Goal: Feedback & Contribution: Contribute content

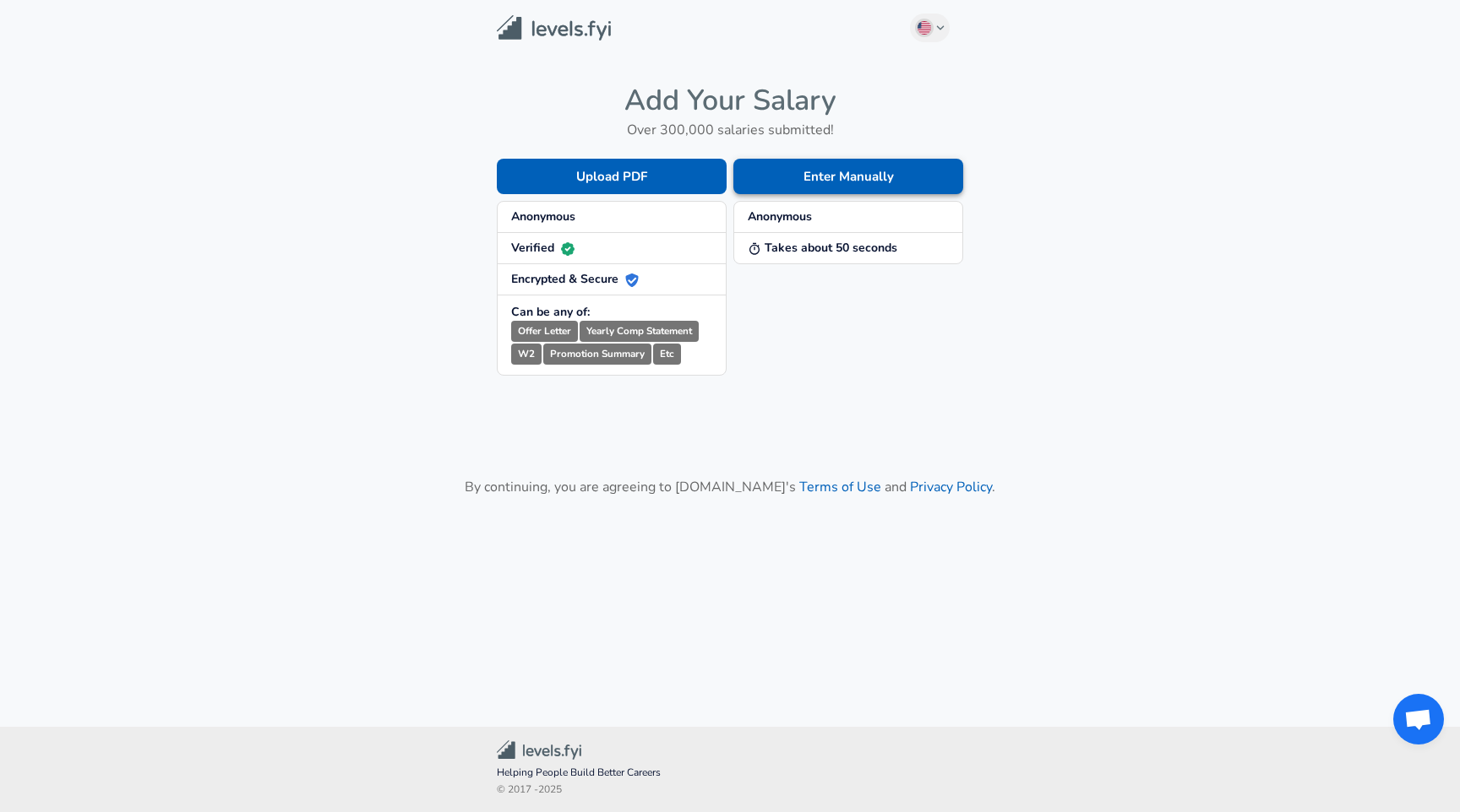
click at [799, 182] on button "Enter Manually" at bounding box center [848, 176] width 230 height 35
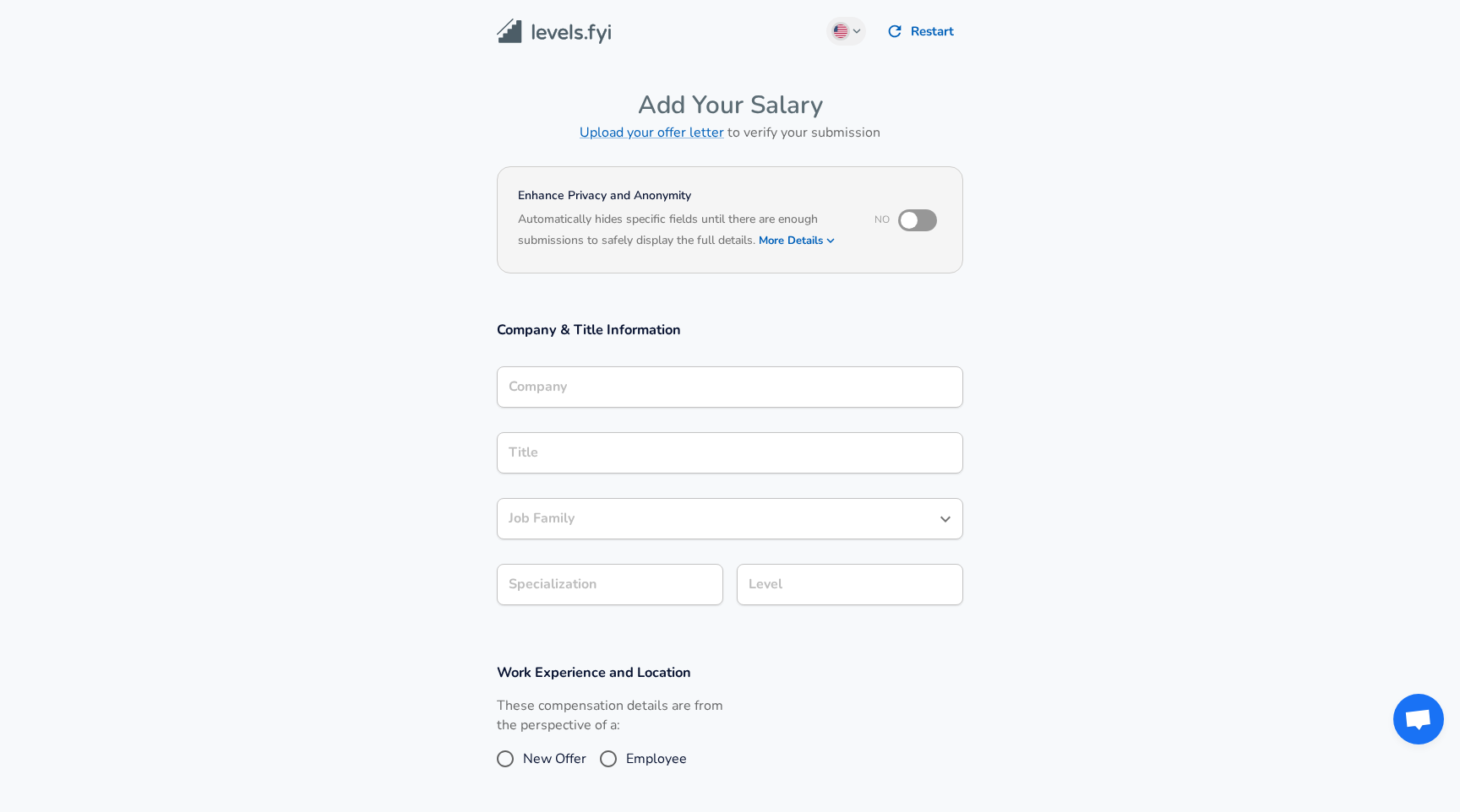
scroll to position [17, 0]
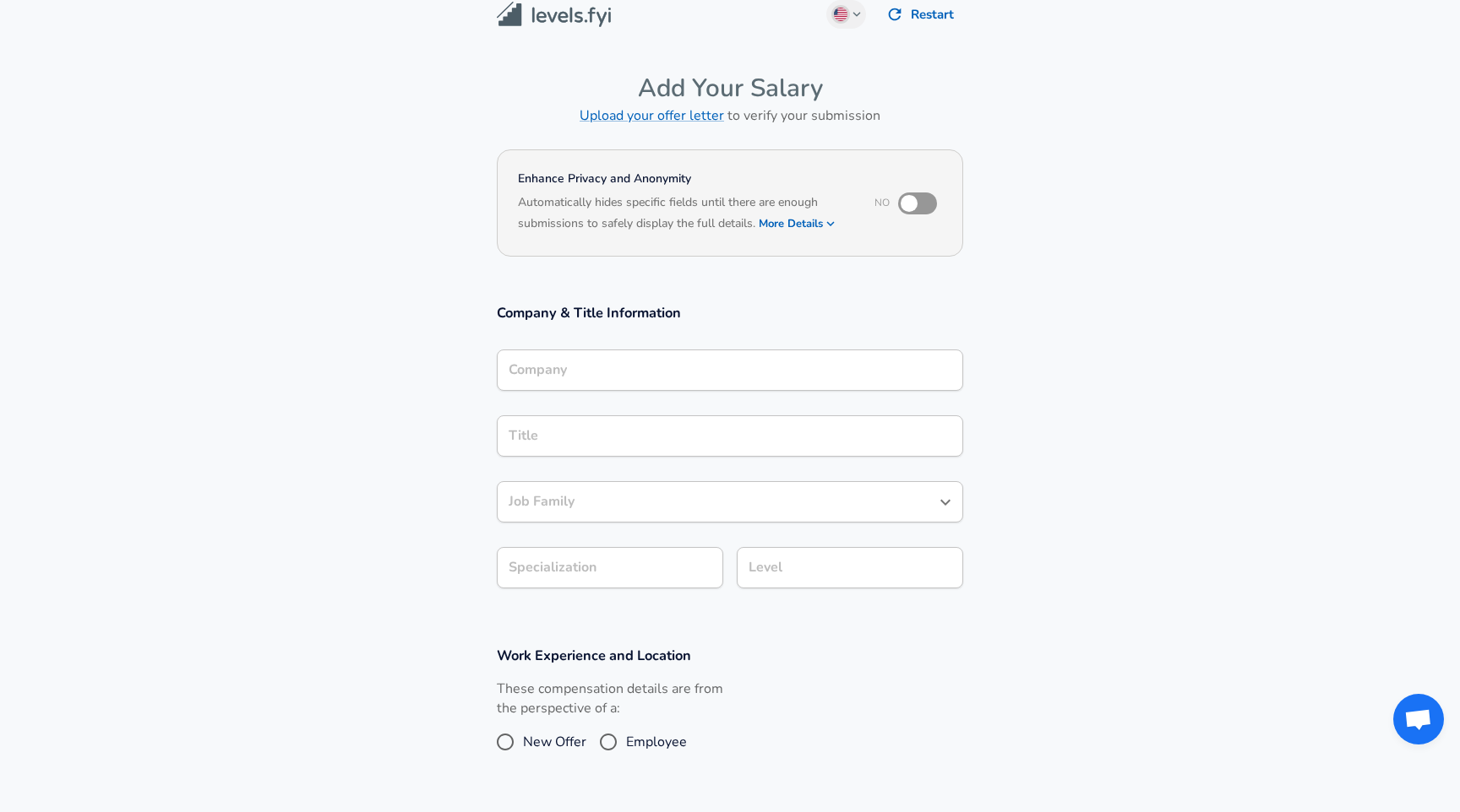
click at [642, 391] on div "Company" at bounding box center [730, 370] width 467 height 41
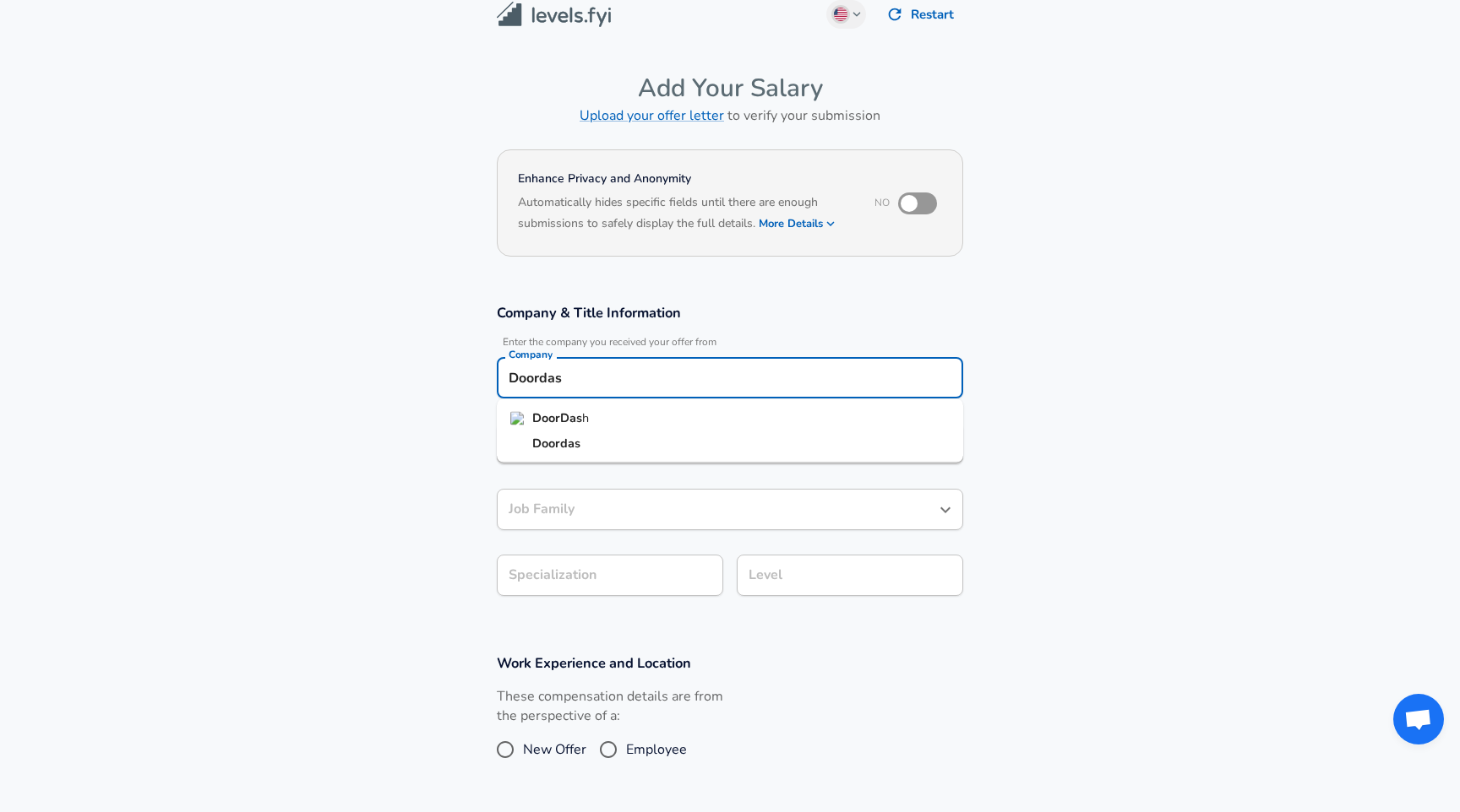
click at [627, 416] on li "DoorDas h" at bounding box center [730, 419] width 467 height 25
type input "DoorDash"
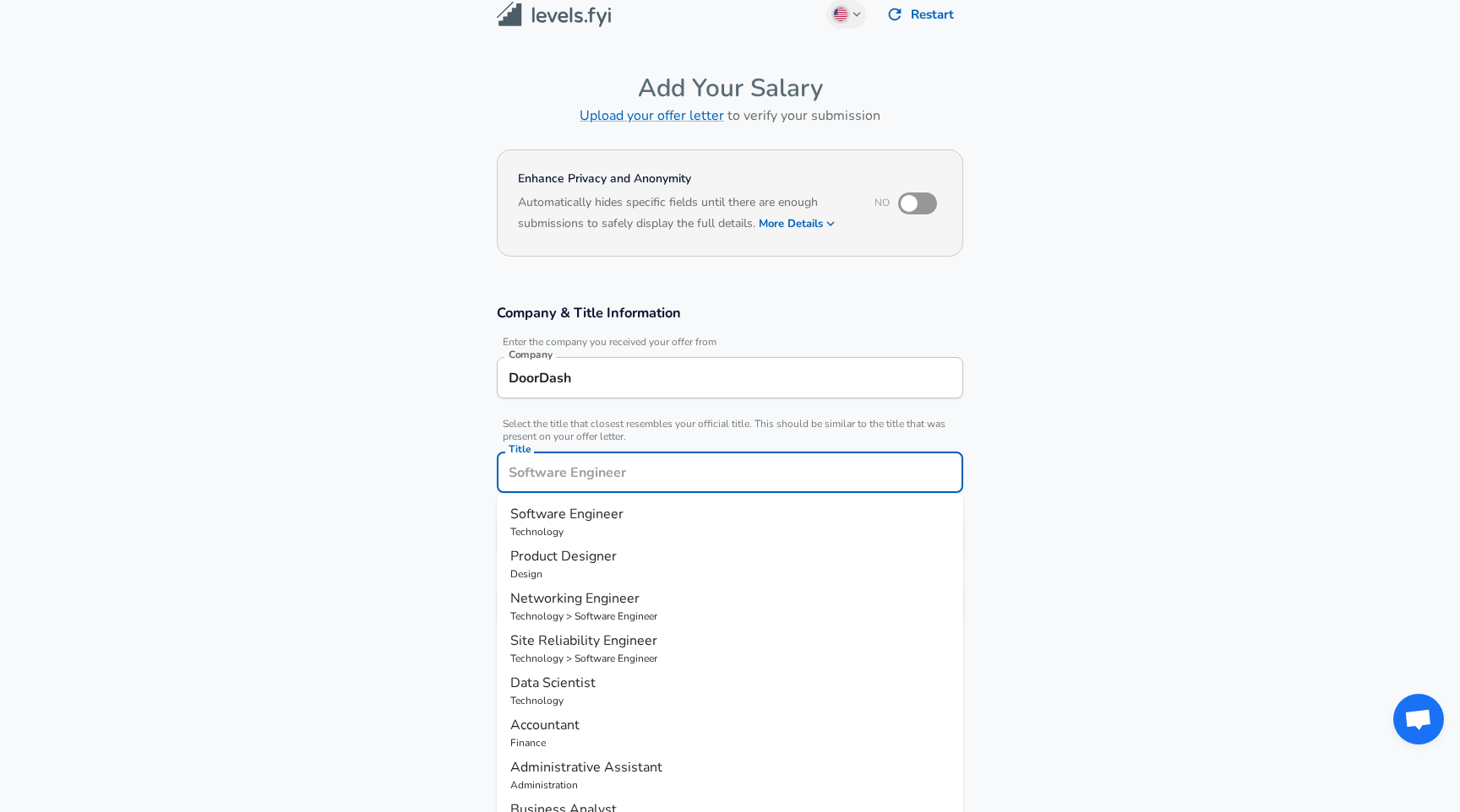
click at [632, 459] on input "Title" at bounding box center [730, 472] width 451 height 26
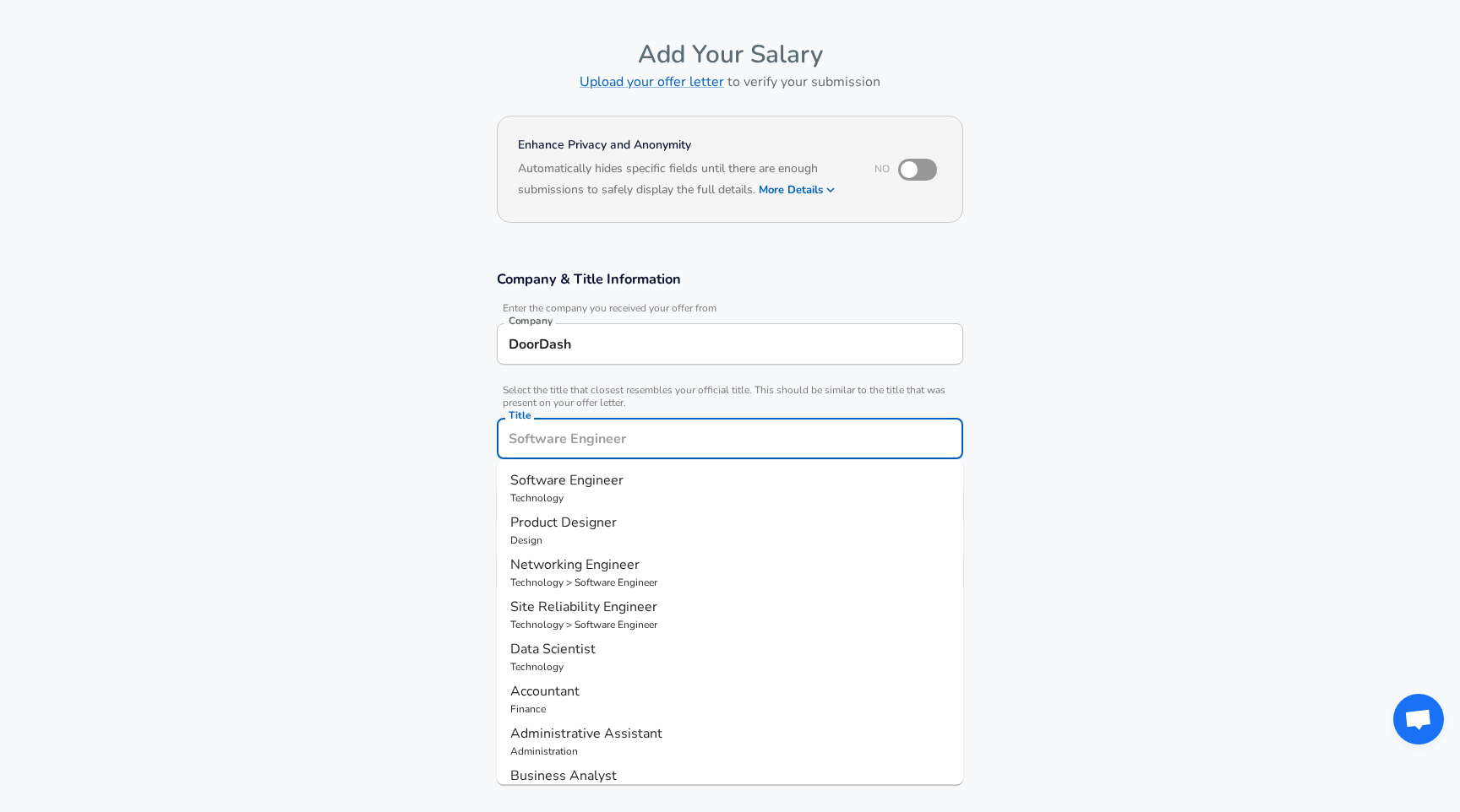
click at [631, 480] on p "Software Engineer" at bounding box center [730, 480] width 440 height 21
type input "Software Engineer"
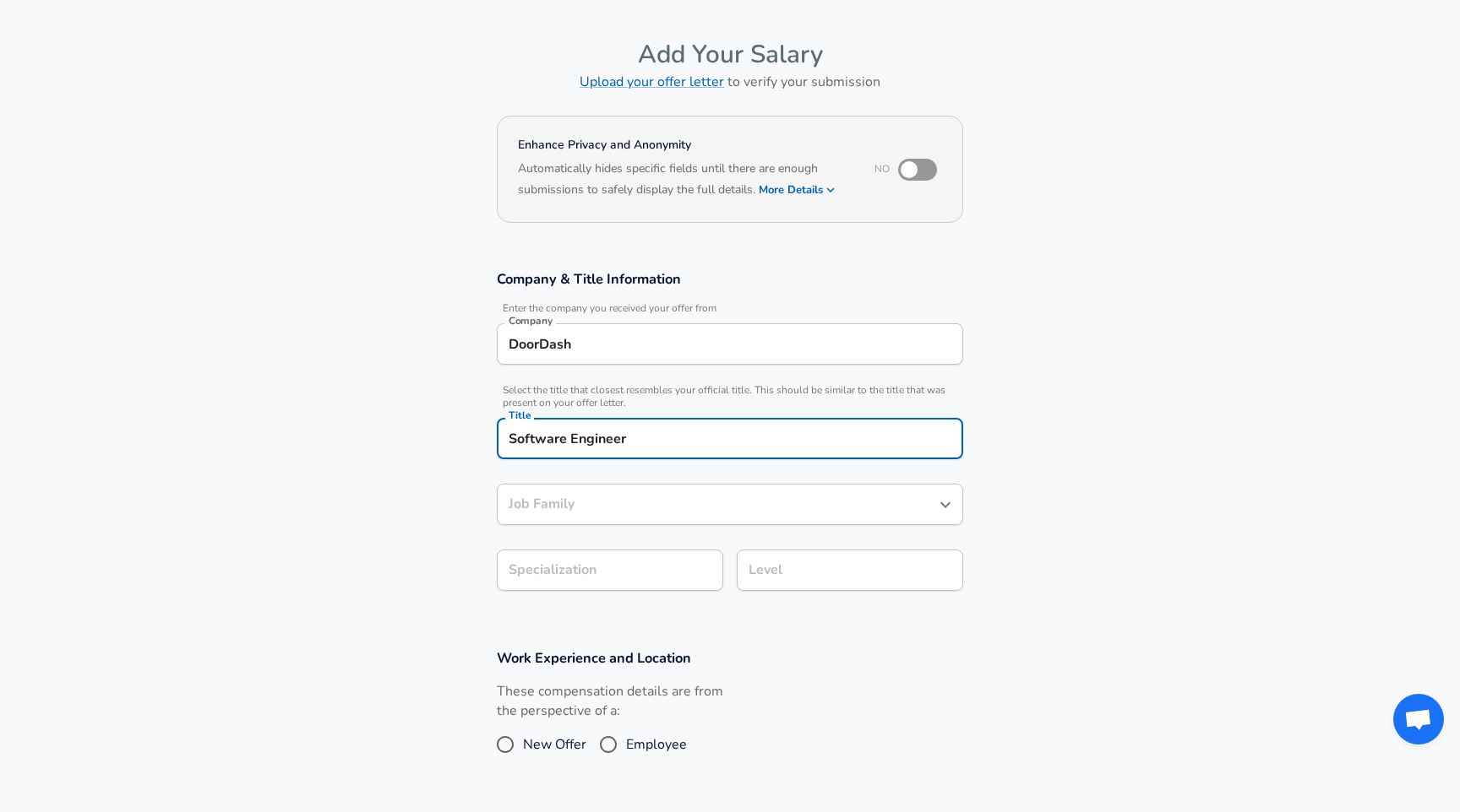
type input "Software Engineer"
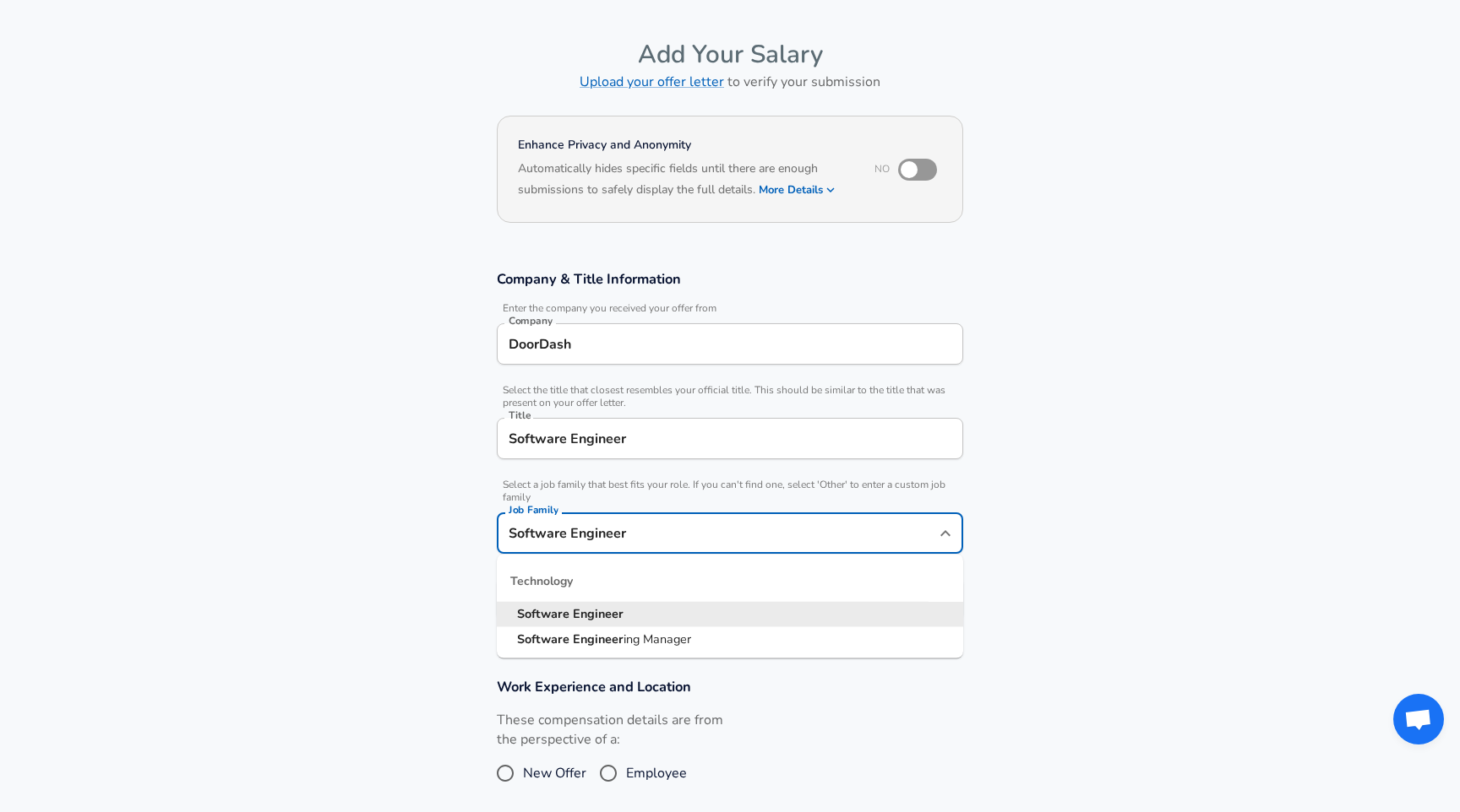
scroll to position [85, 0]
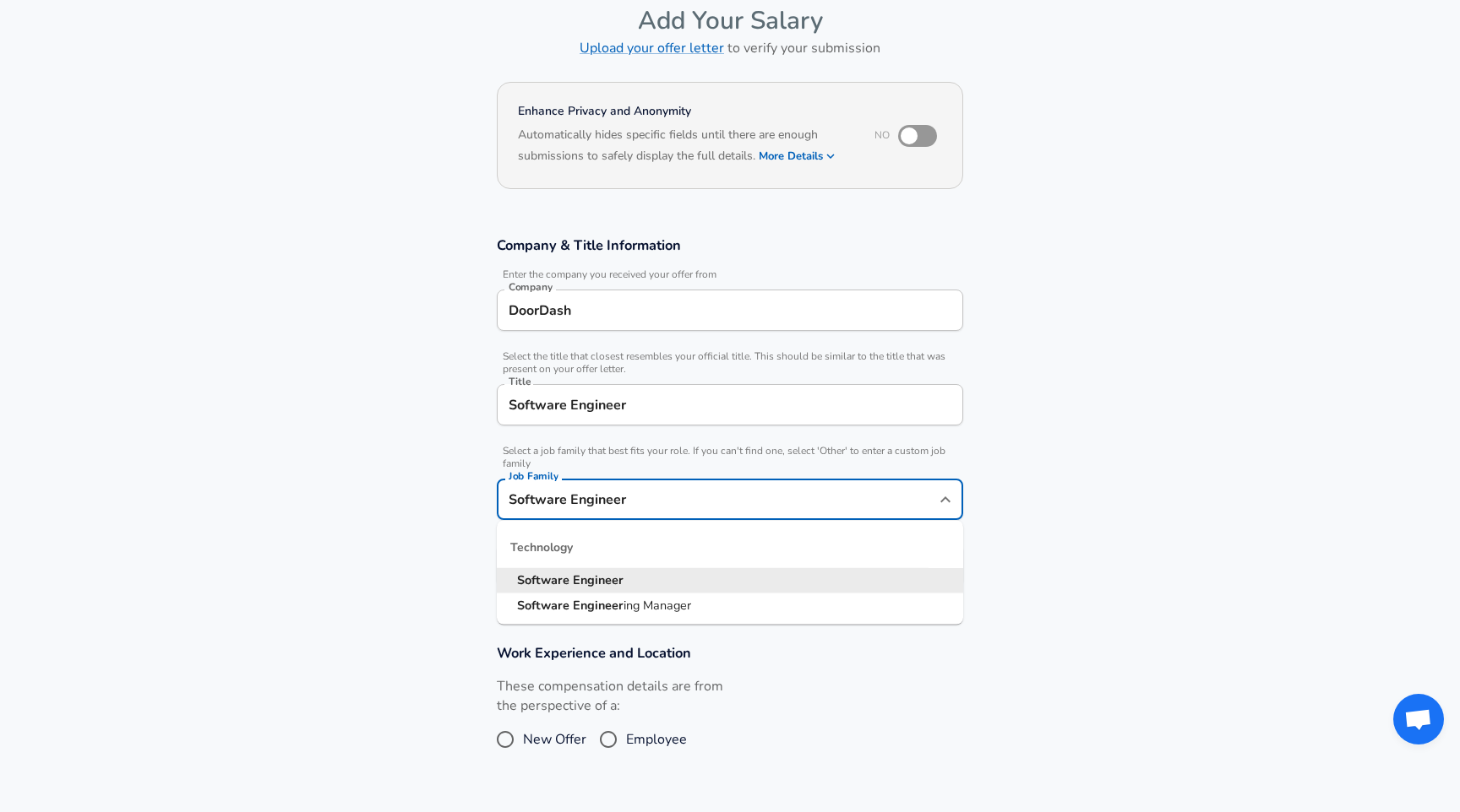
click at [632, 511] on input "Software Engineer" at bounding box center [717, 499] width 426 height 26
click at [627, 580] on li "Software Engineer" at bounding box center [730, 581] width 467 height 25
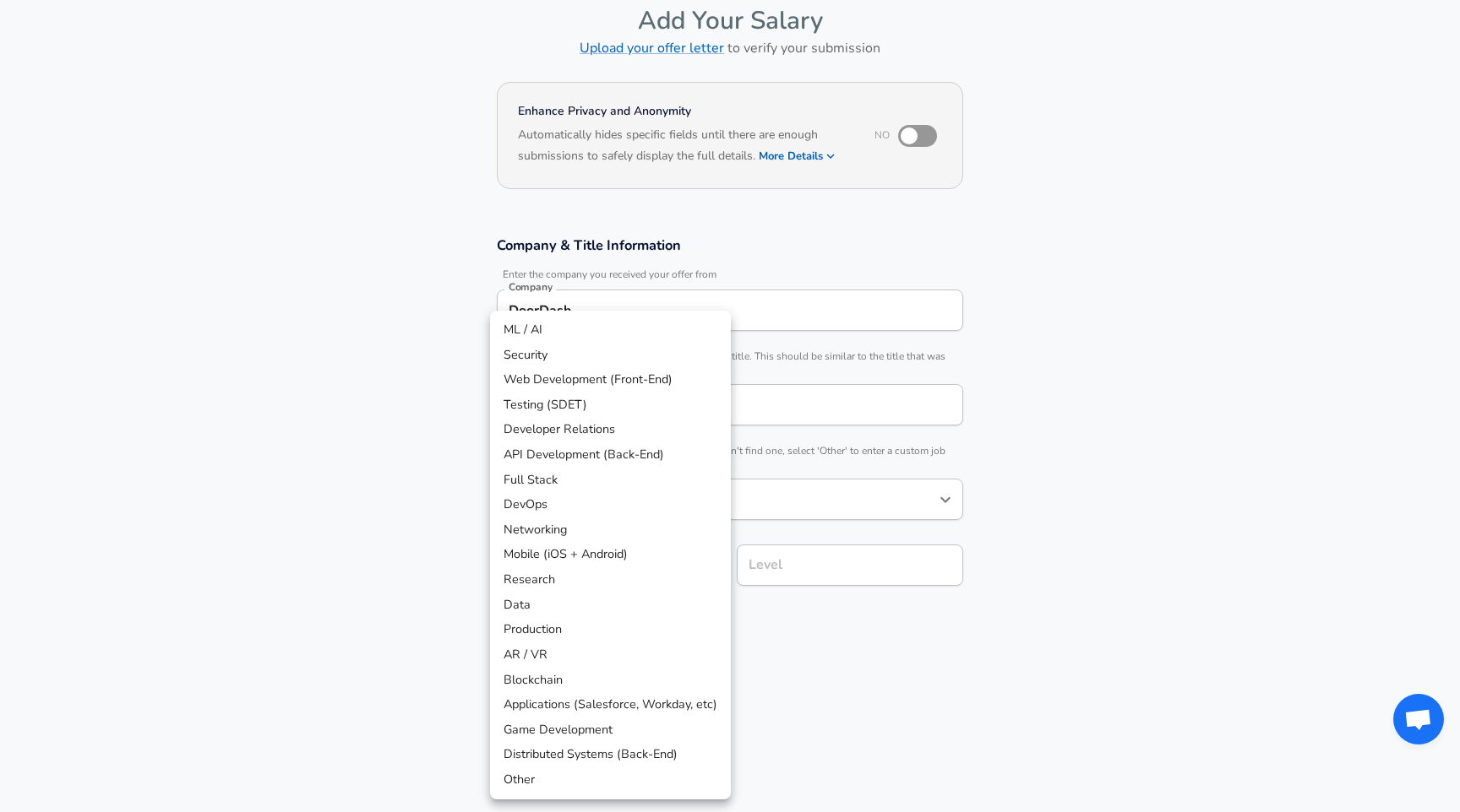
scroll to position [135, 0]
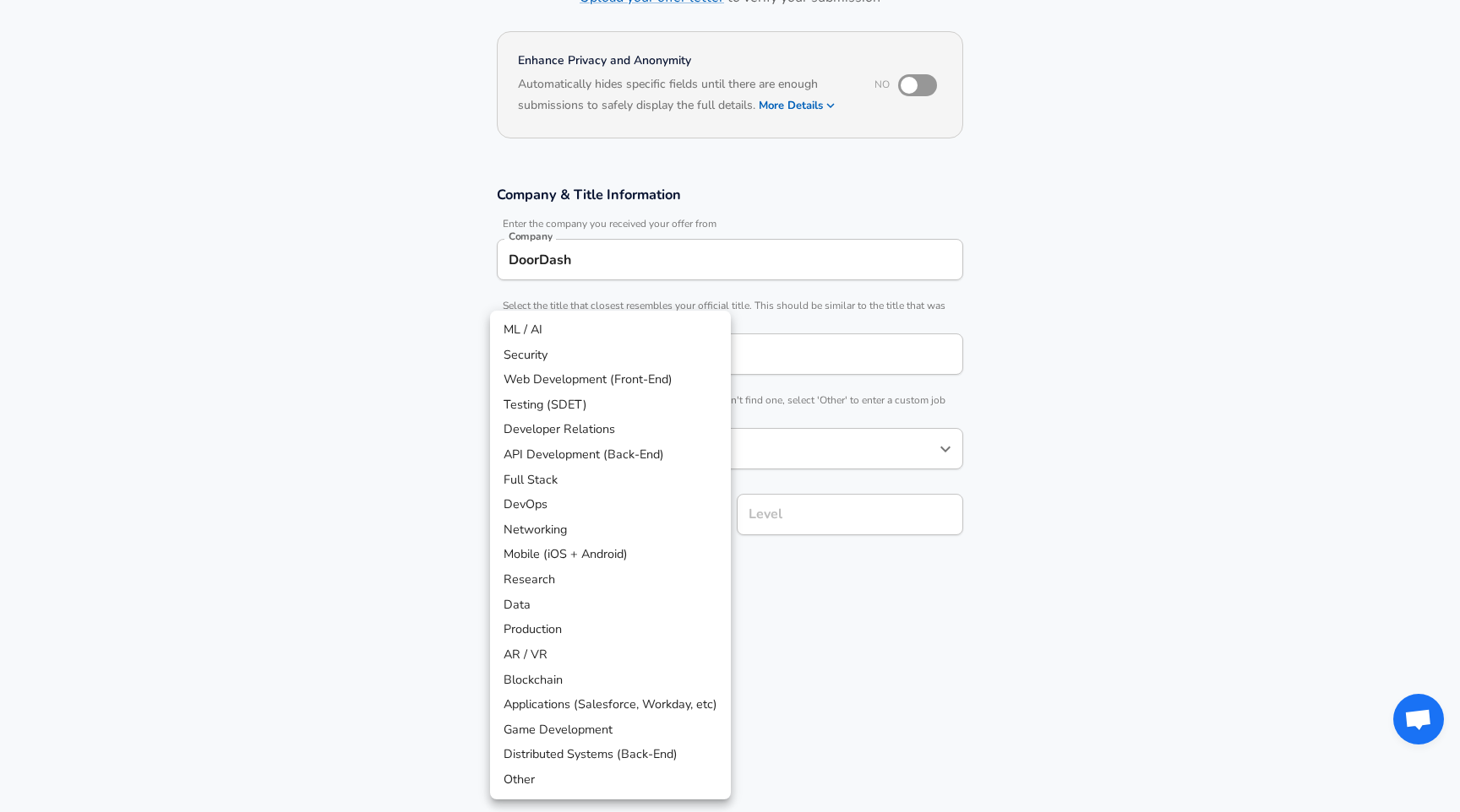
click at [624, 572] on body "English ([GEOGRAPHIC_DATA]) Change Restart Add Your Salary Upload your offer le…" at bounding box center [730, 271] width 1460 height 812
click at [605, 479] on li "Full Stack" at bounding box center [610, 481] width 240 height 25
type input "Full Stack"
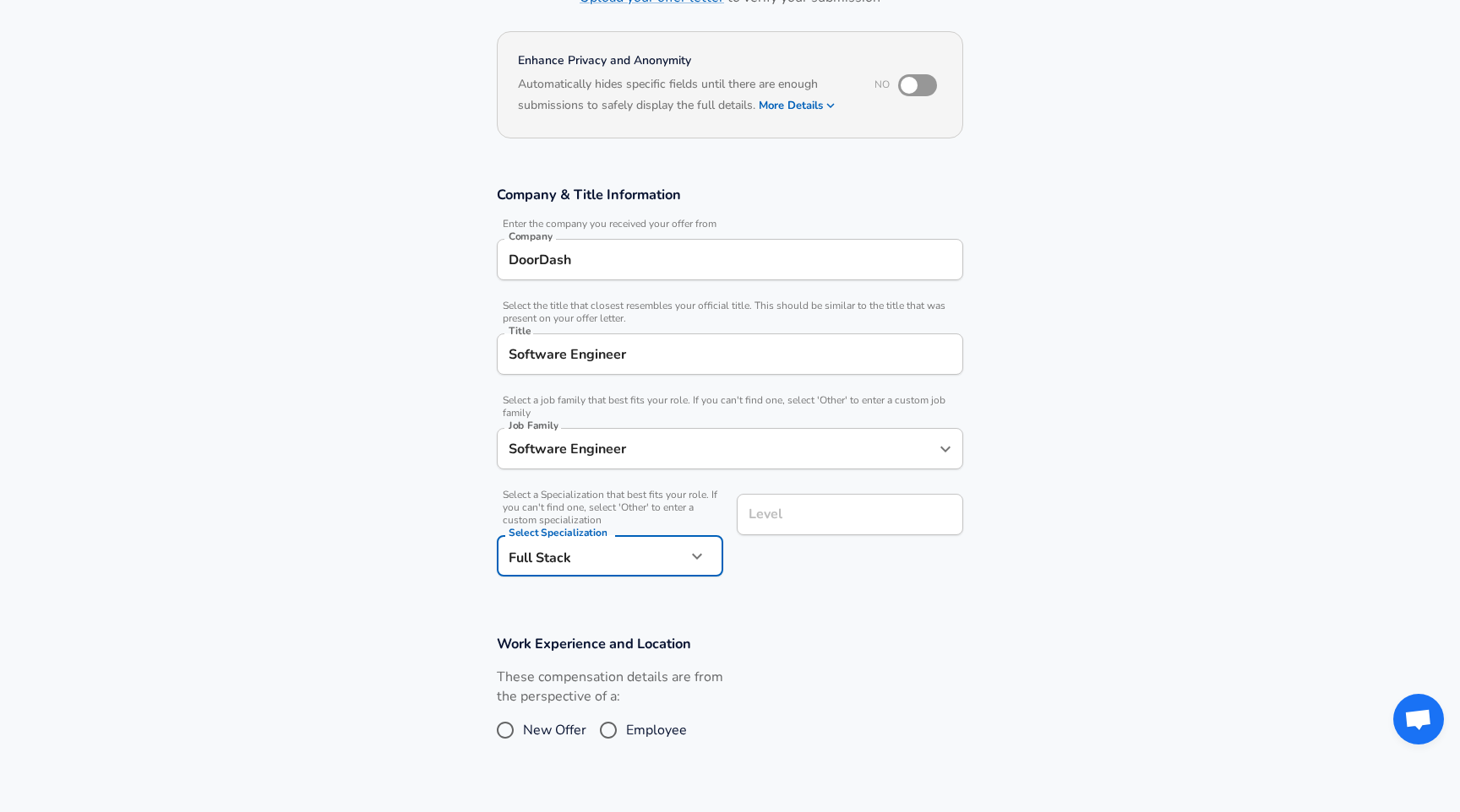
click at [806, 525] on input "Level" at bounding box center [849, 514] width 212 height 26
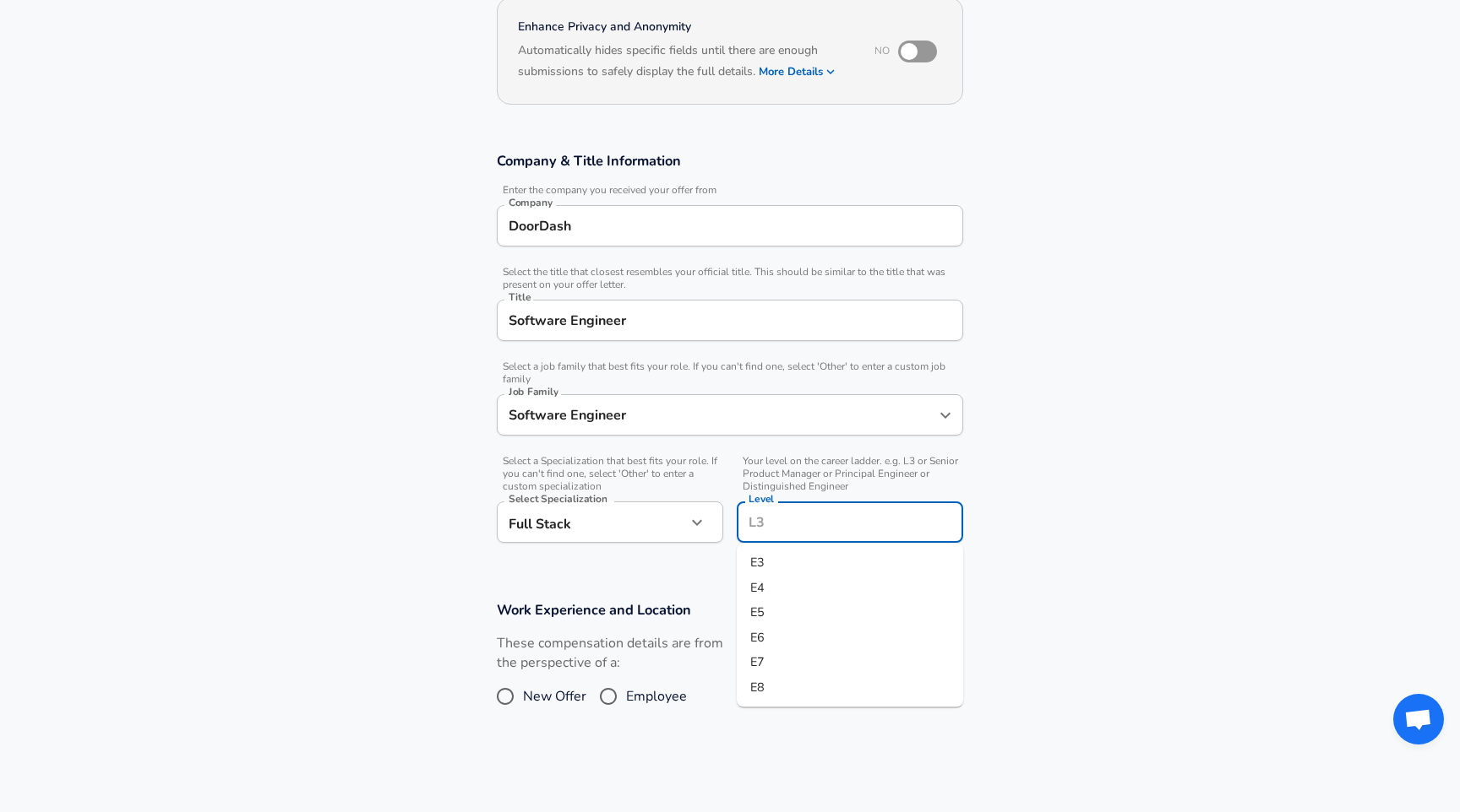
click at [789, 596] on li "E4" at bounding box center [849, 588] width 226 height 25
type input "E4"
click at [789, 600] on h3 "Work Experience and Location" at bounding box center [730, 610] width 467 height 20
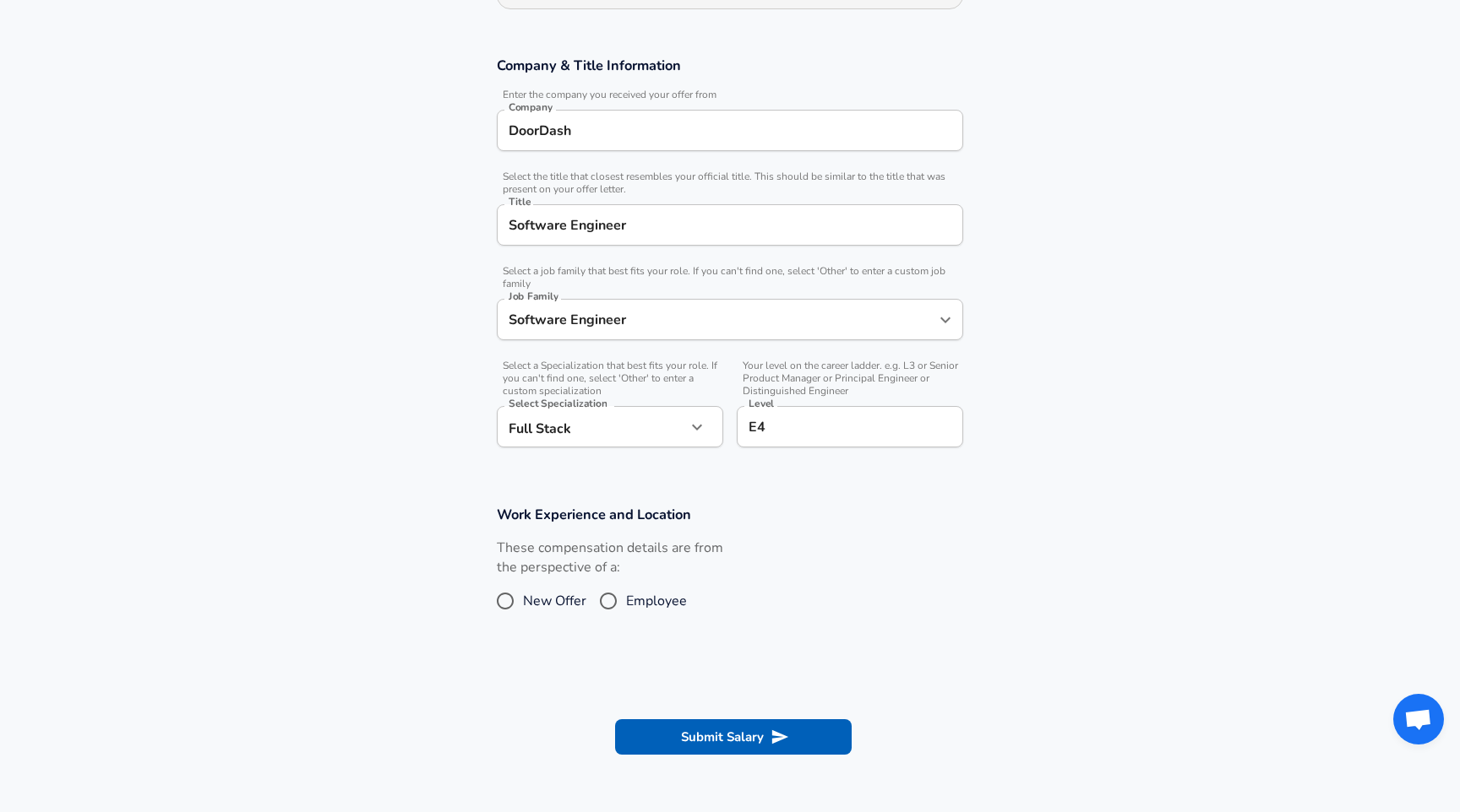
scroll to position [273, 0]
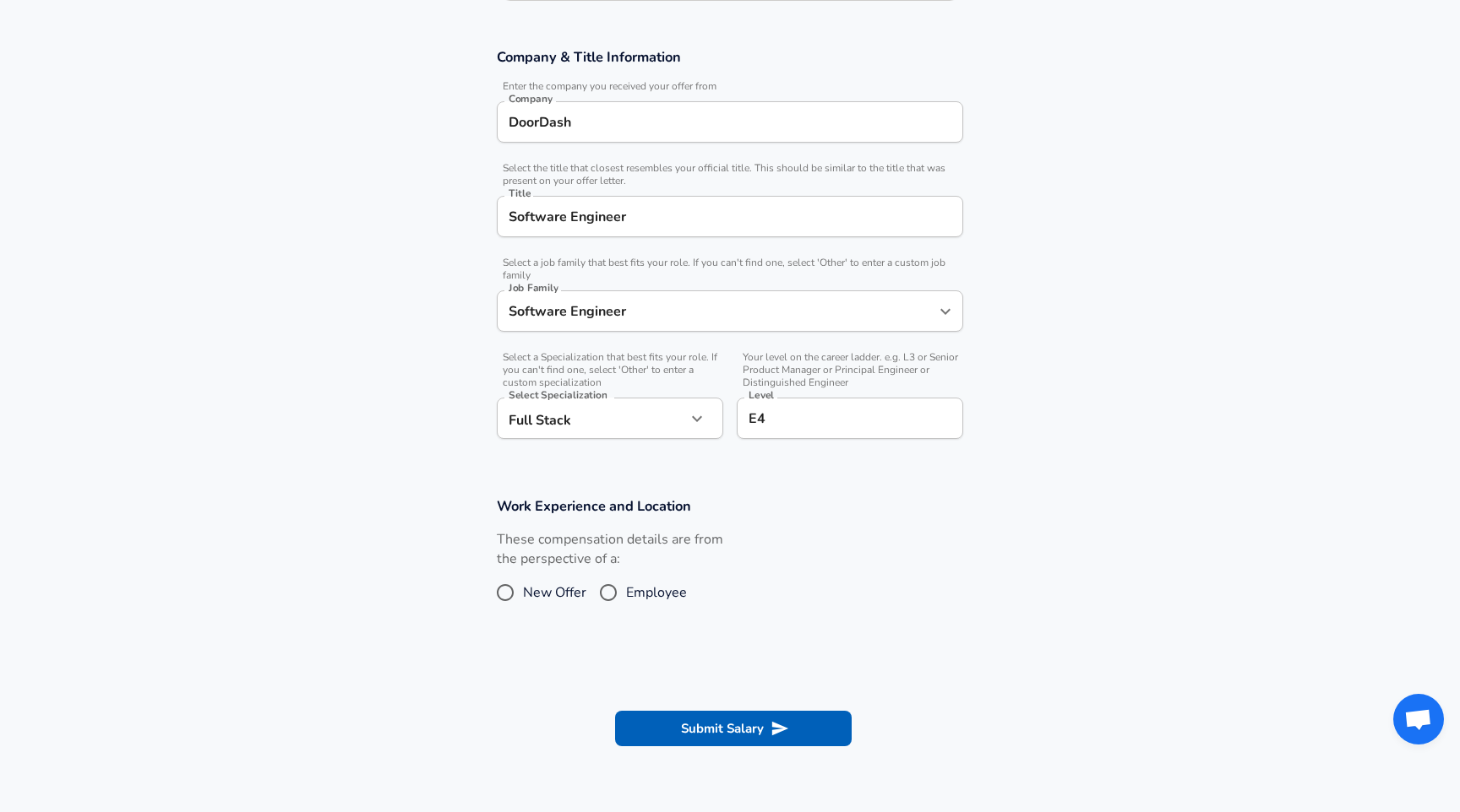
click at [616, 594] on input "Employee" at bounding box center [608, 593] width 35 height 27
radio input "true"
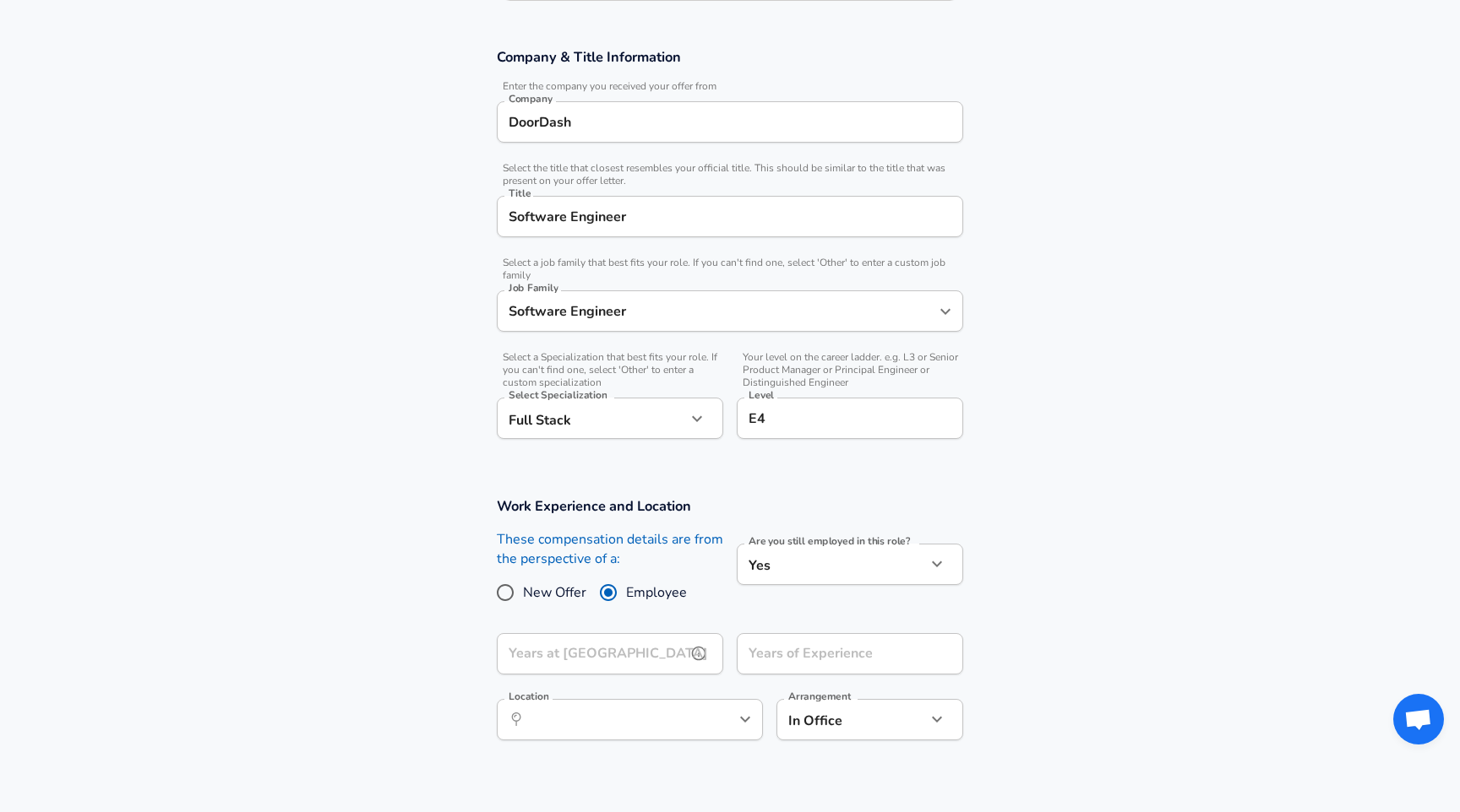
click at [605, 659] on input "Years at [GEOGRAPHIC_DATA]" at bounding box center [592, 654] width 189 height 41
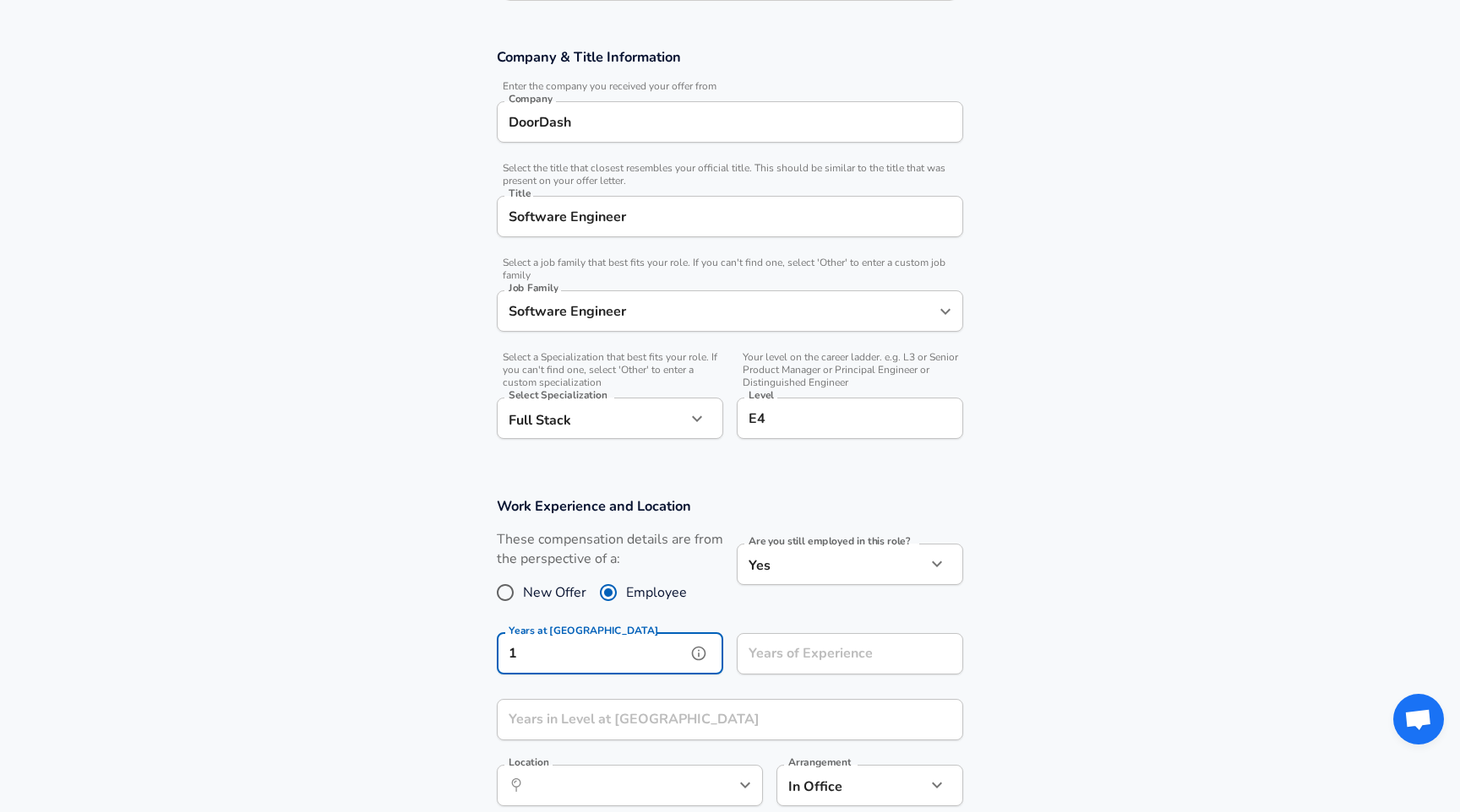
type input "1"
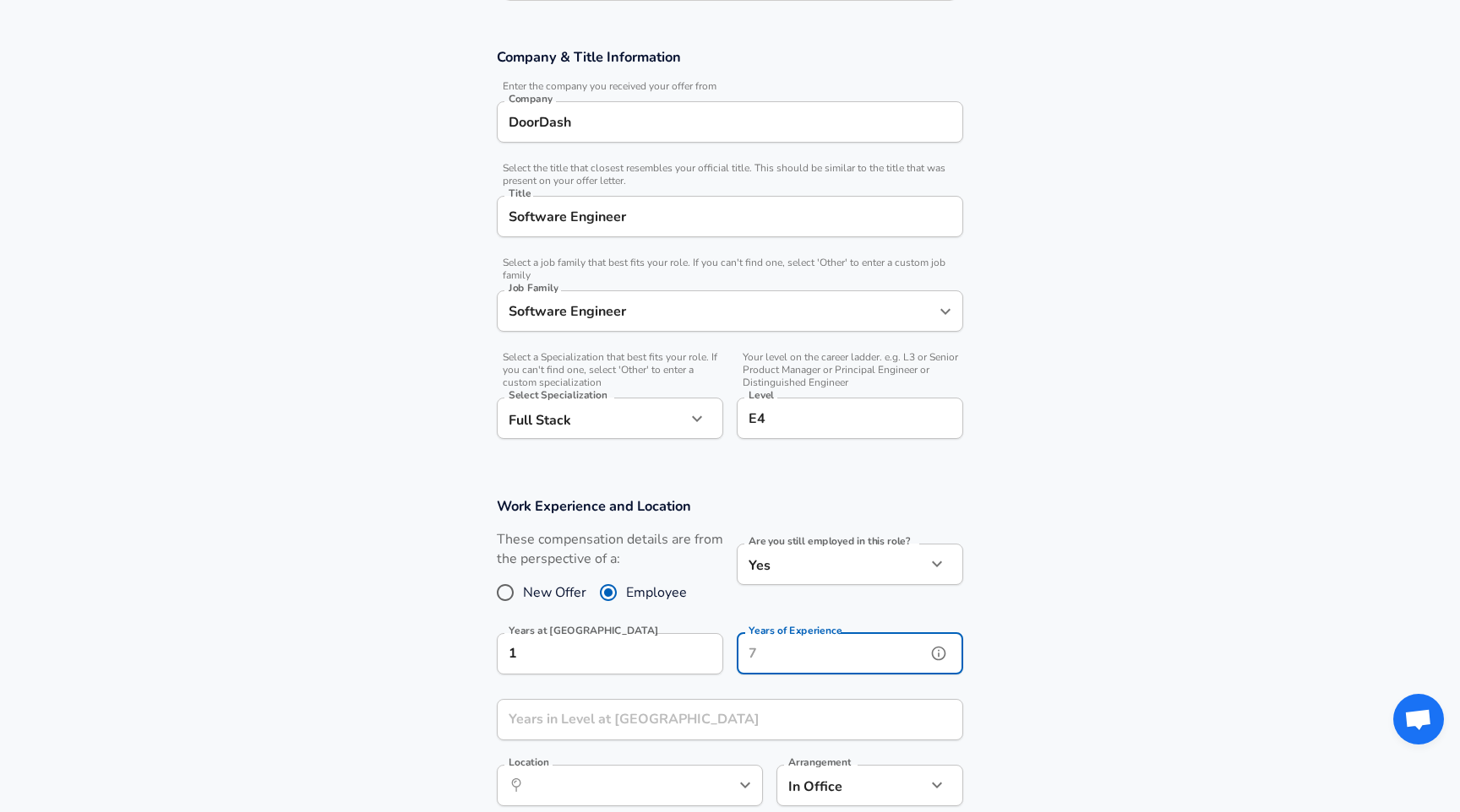
click at [779, 647] on input "Years of Experience" at bounding box center [831, 654] width 189 height 41
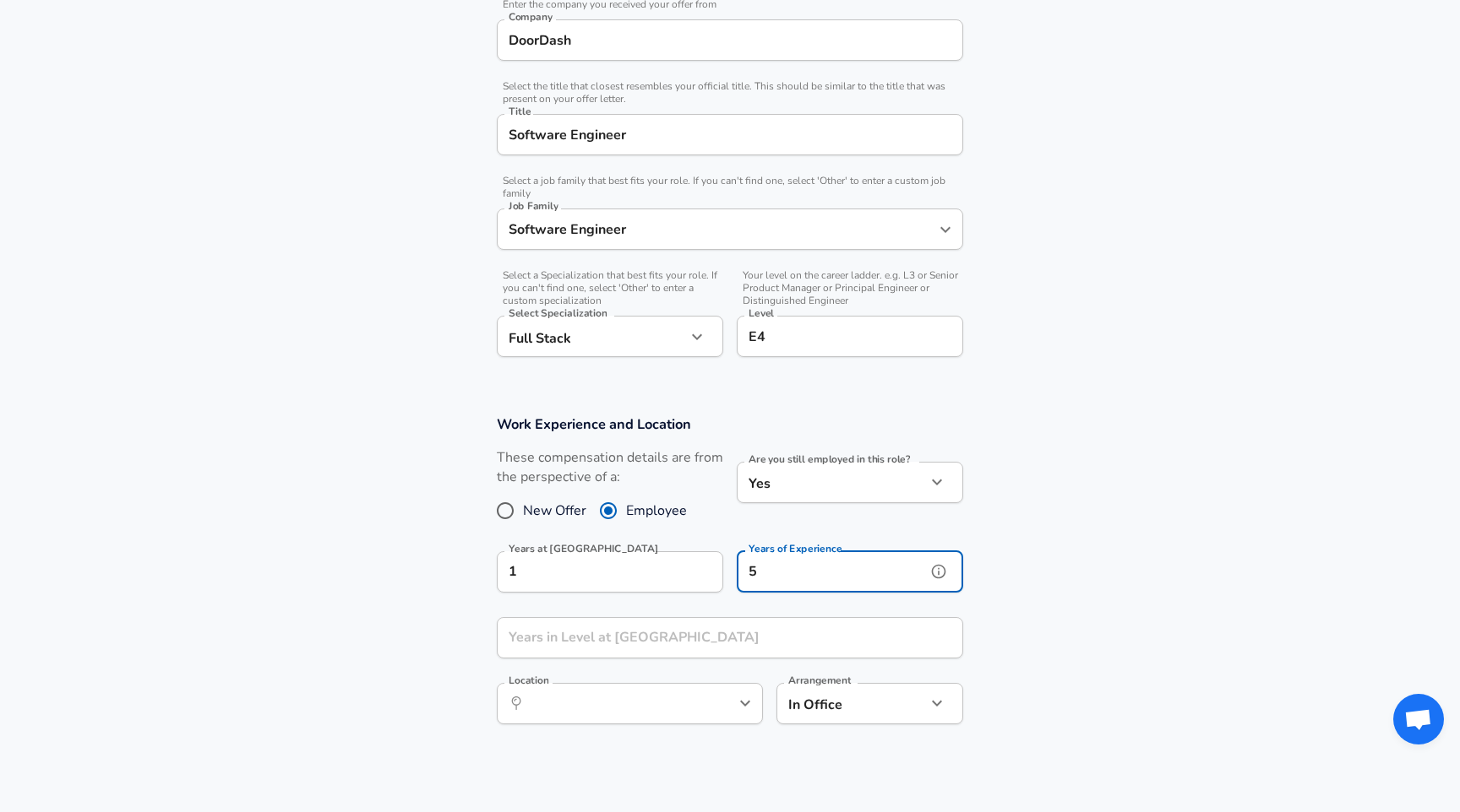
type input "5"
click at [613, 648] on input "Years in Level at [GEOGRAPHIC_DATA]" at bounding box center [712, 638] width 430 height 41
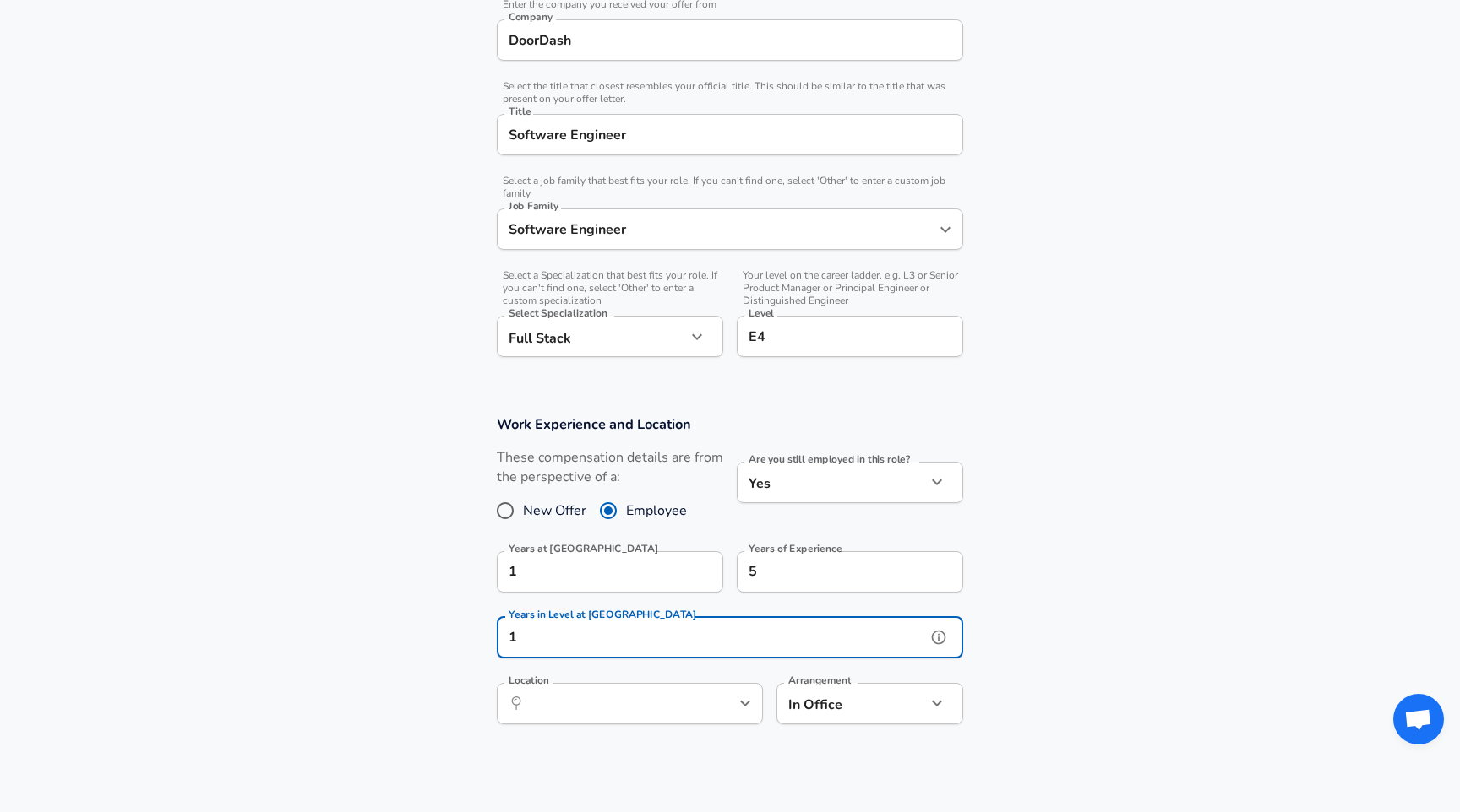
type input "1"
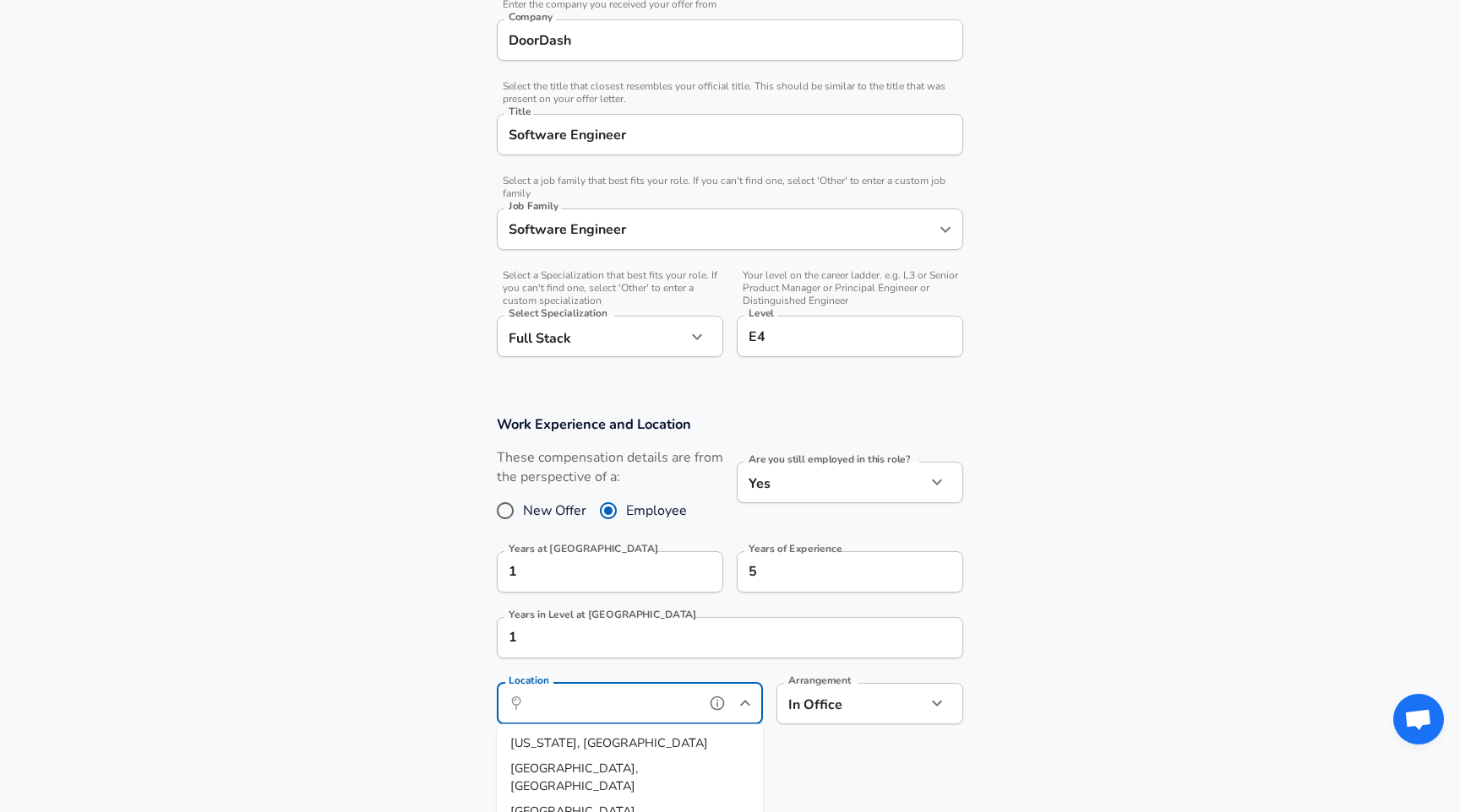
click at [612, 713] on input "Location" at bounding box center [612, 703] width 173 height 26
click at [618, 744] on li "Pun e, MH, [GEOGRAPHIC_DATA]" at bounding box center [630, 744] width 266 height 25
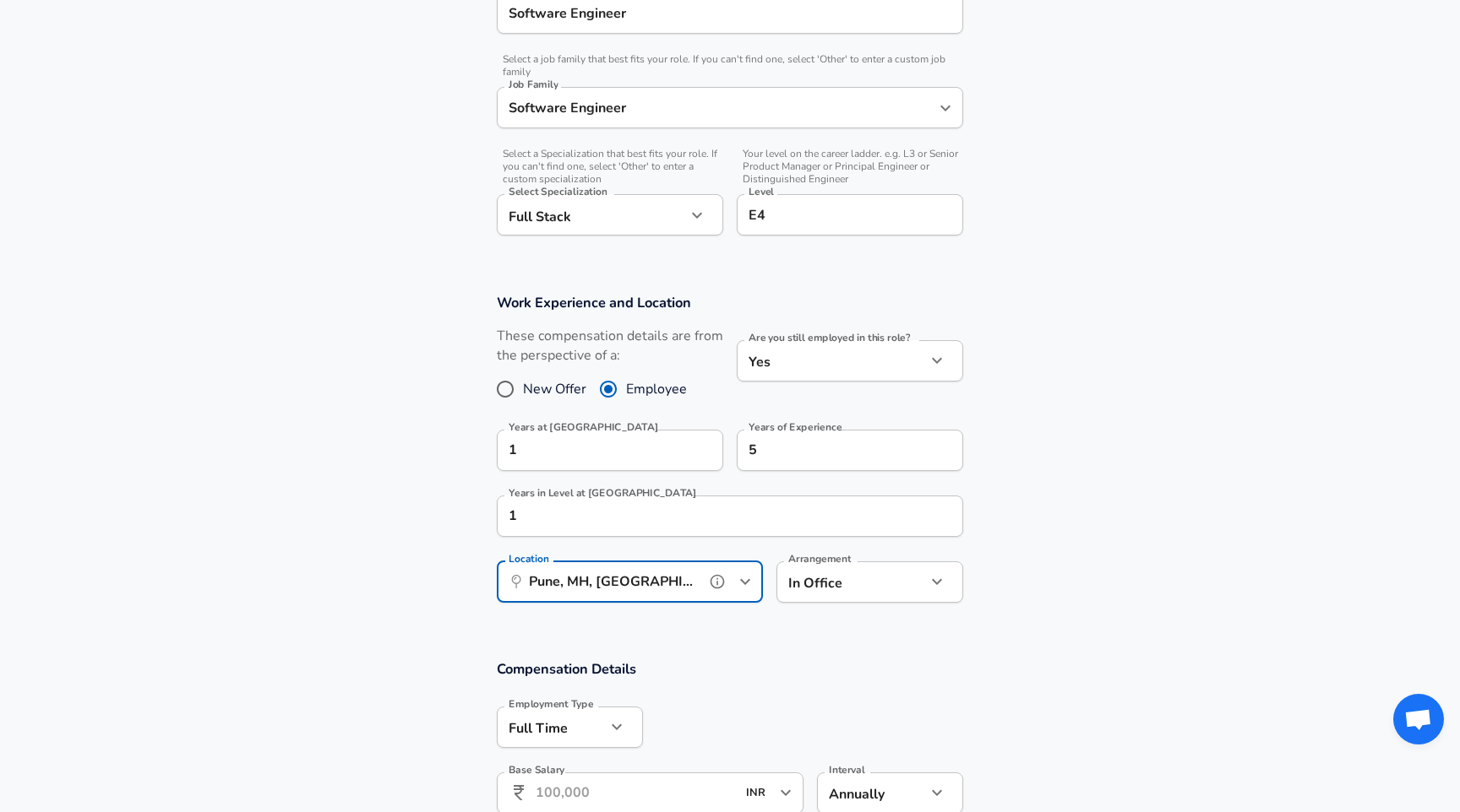
scroll to position [566, 0]
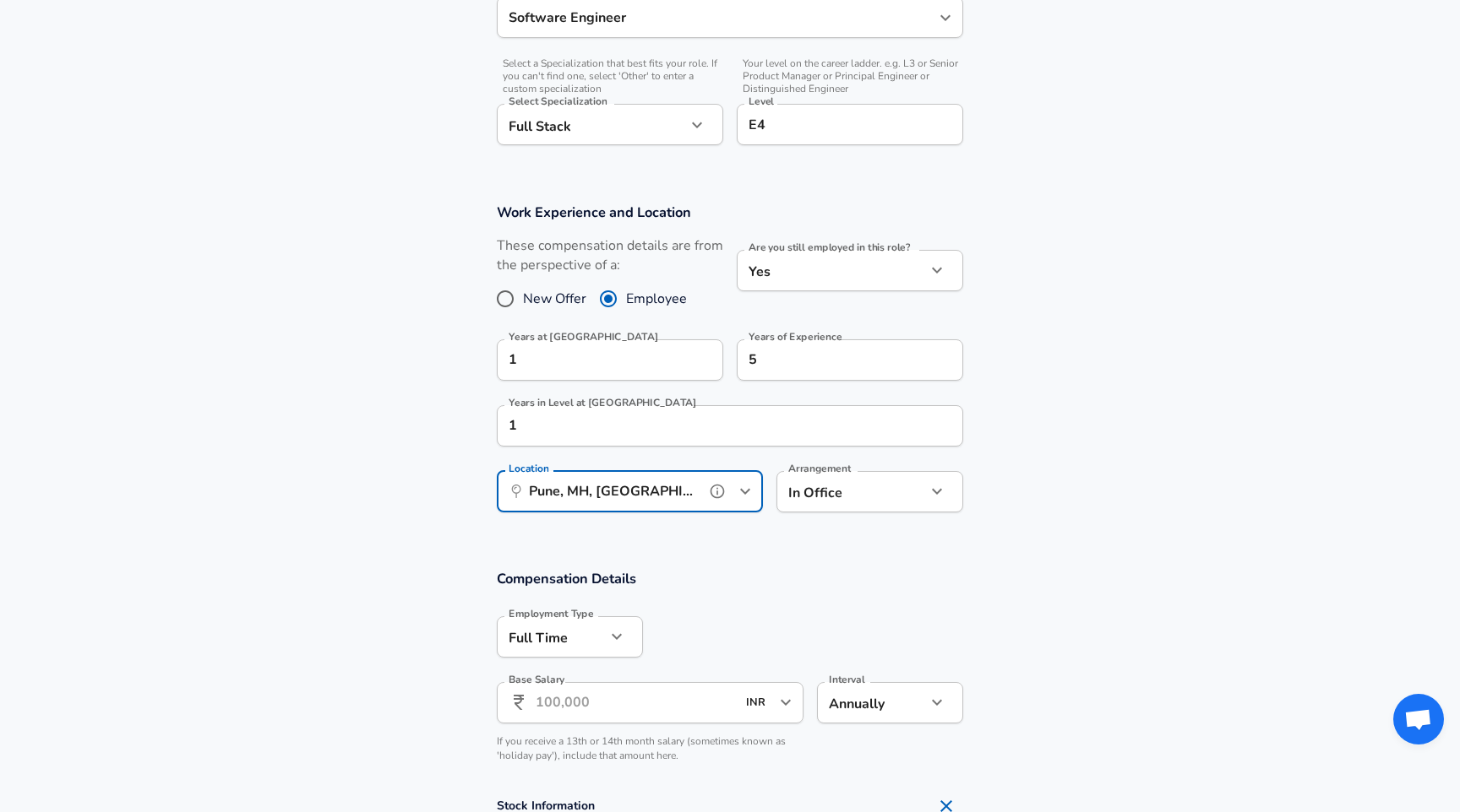
type input "Pune, MH, [GEOGRAPHIC_DATA]"
click at [607, 705] on input "Base Salary" at bounding box center [636, 703] width 200 height 41
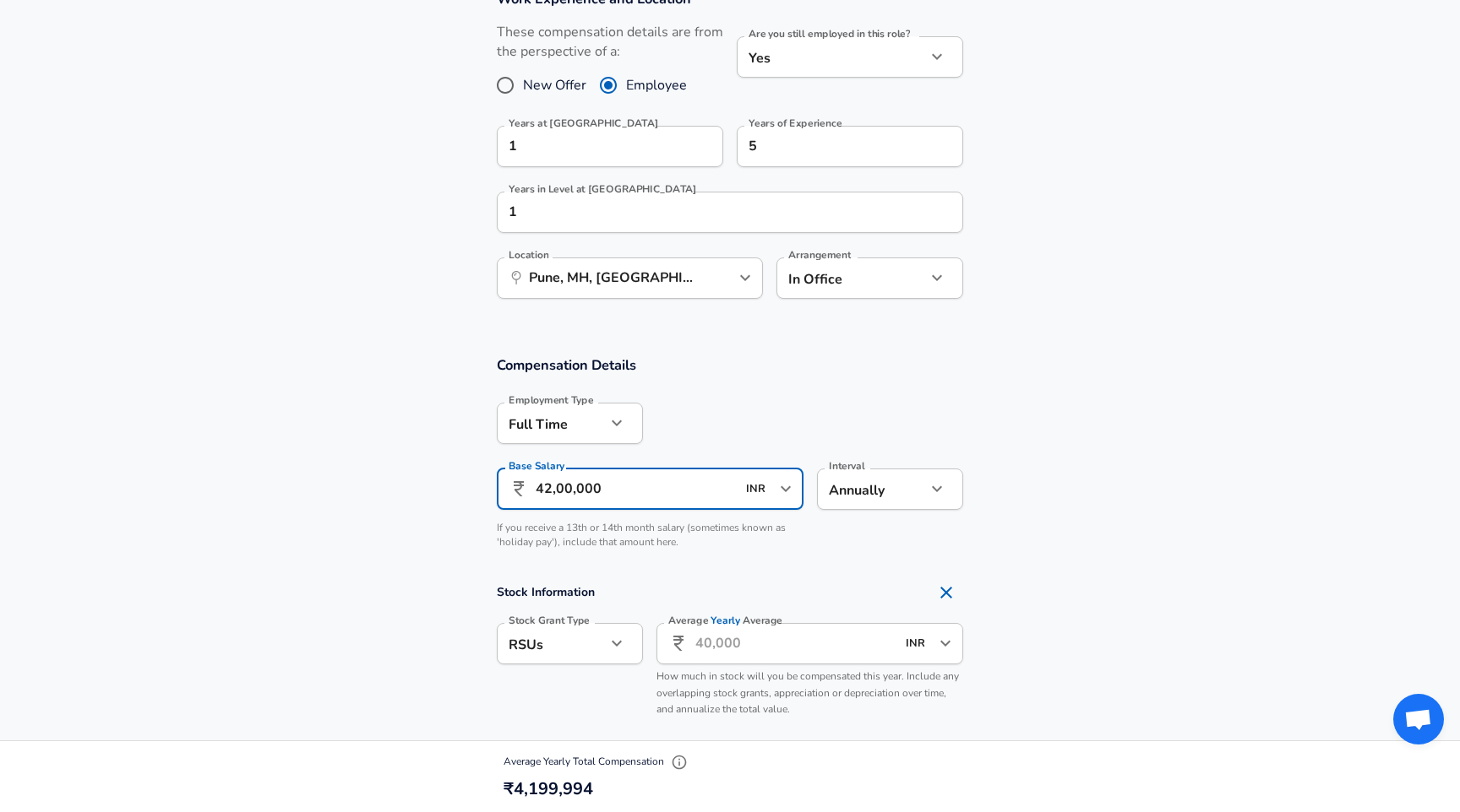
scroll to position [790, 0]
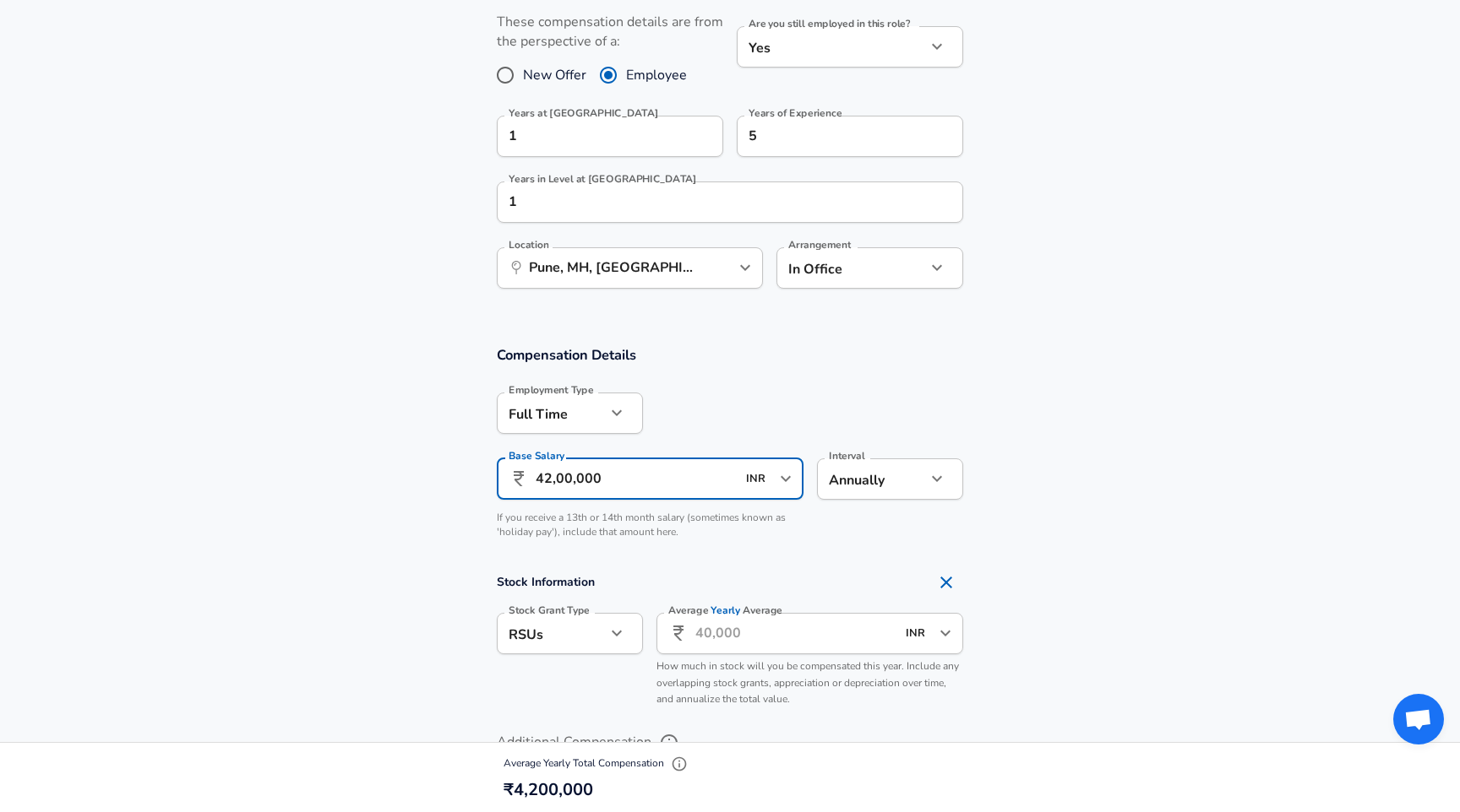
type input "42,00,000"
click at [772, 636] on input "Average Yearly Average" at bounding box center [795, 634] width 200 height 41
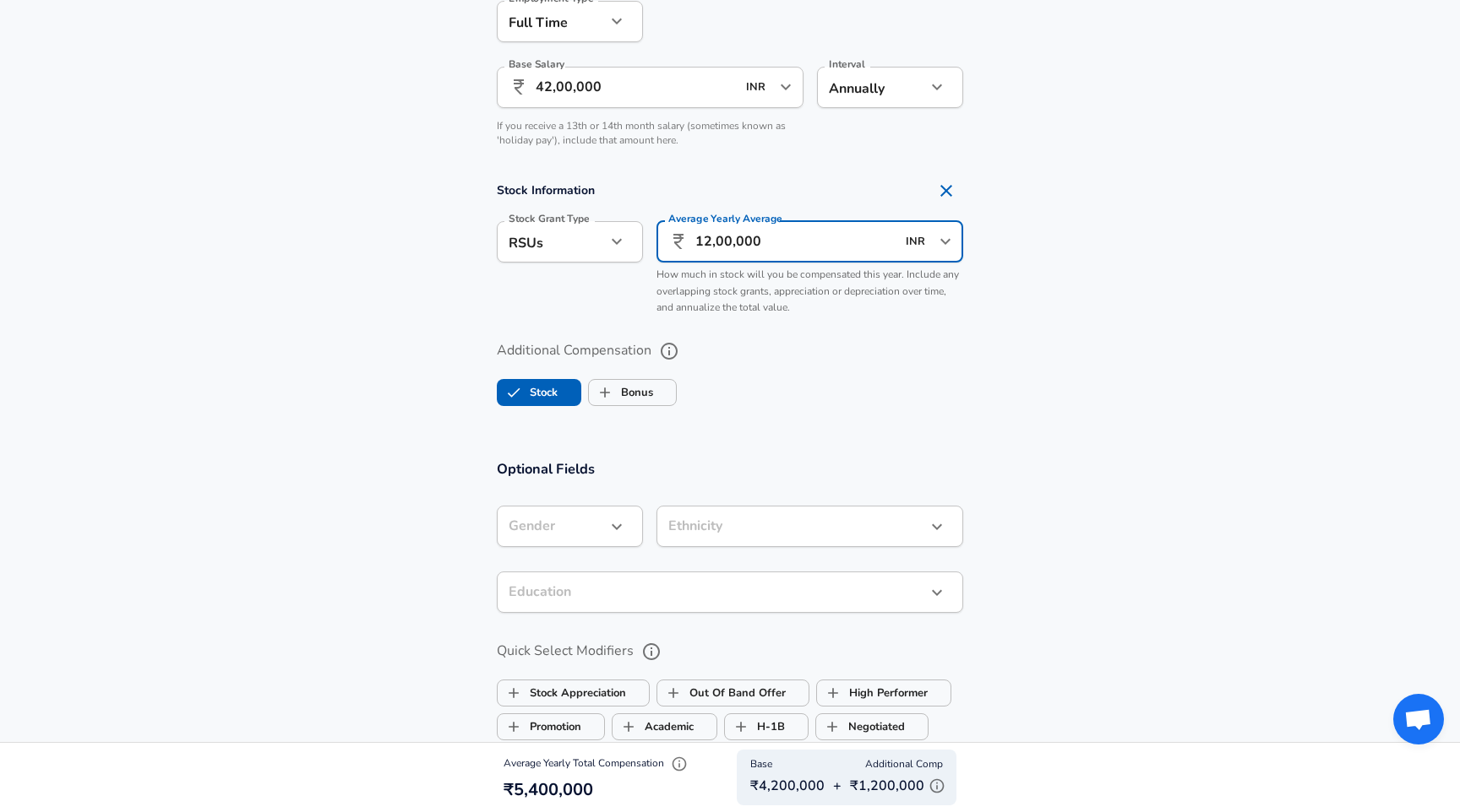
scroll to position [1184, 0]
type input "12,00,000"
click at [540, 393] on label "Stock" at bounding box center [528, 391] width 60 height 32
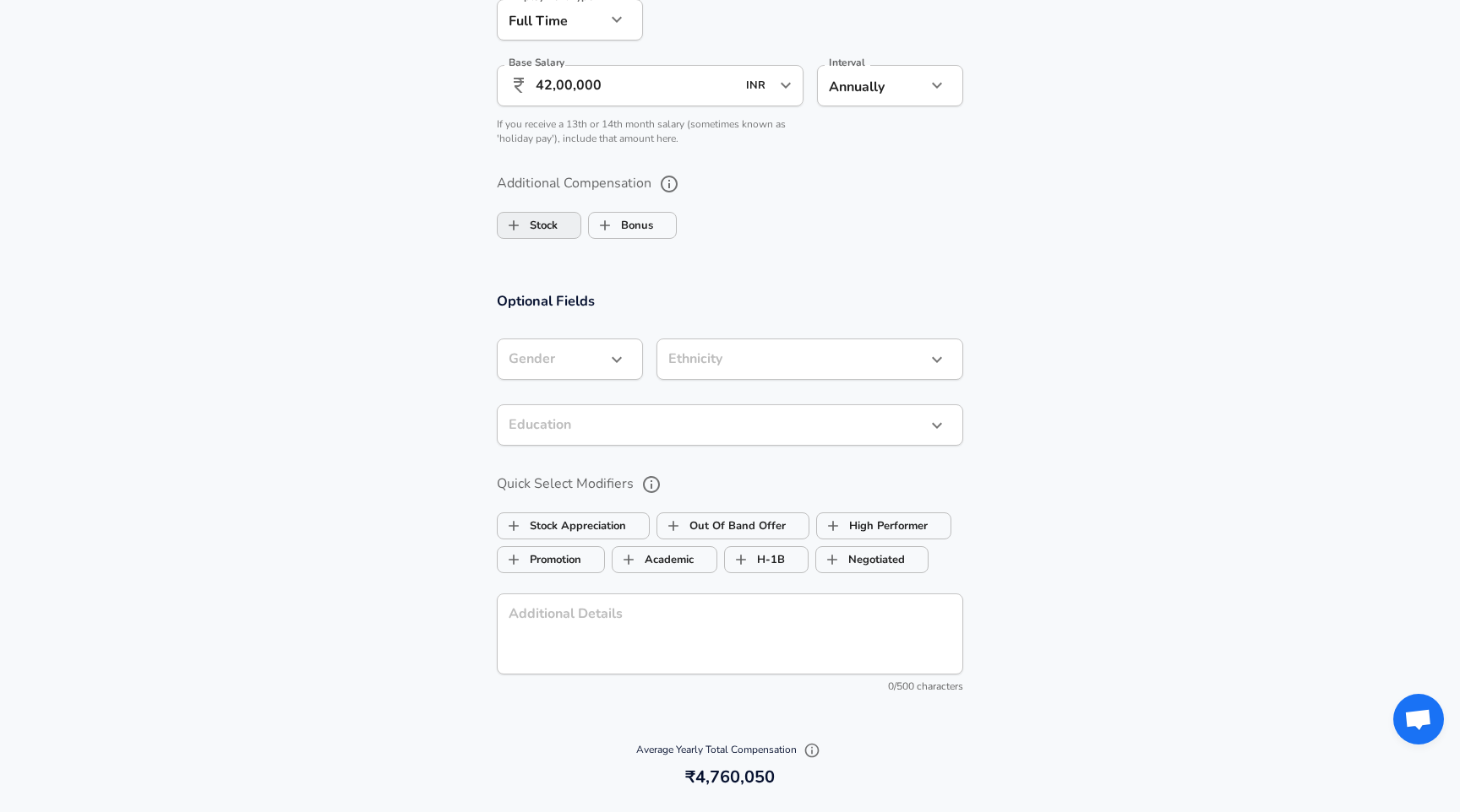
click at [549, 231] on label "Stock" at bounding box center [528, 226] width 60 height 32
checkbox input "true"
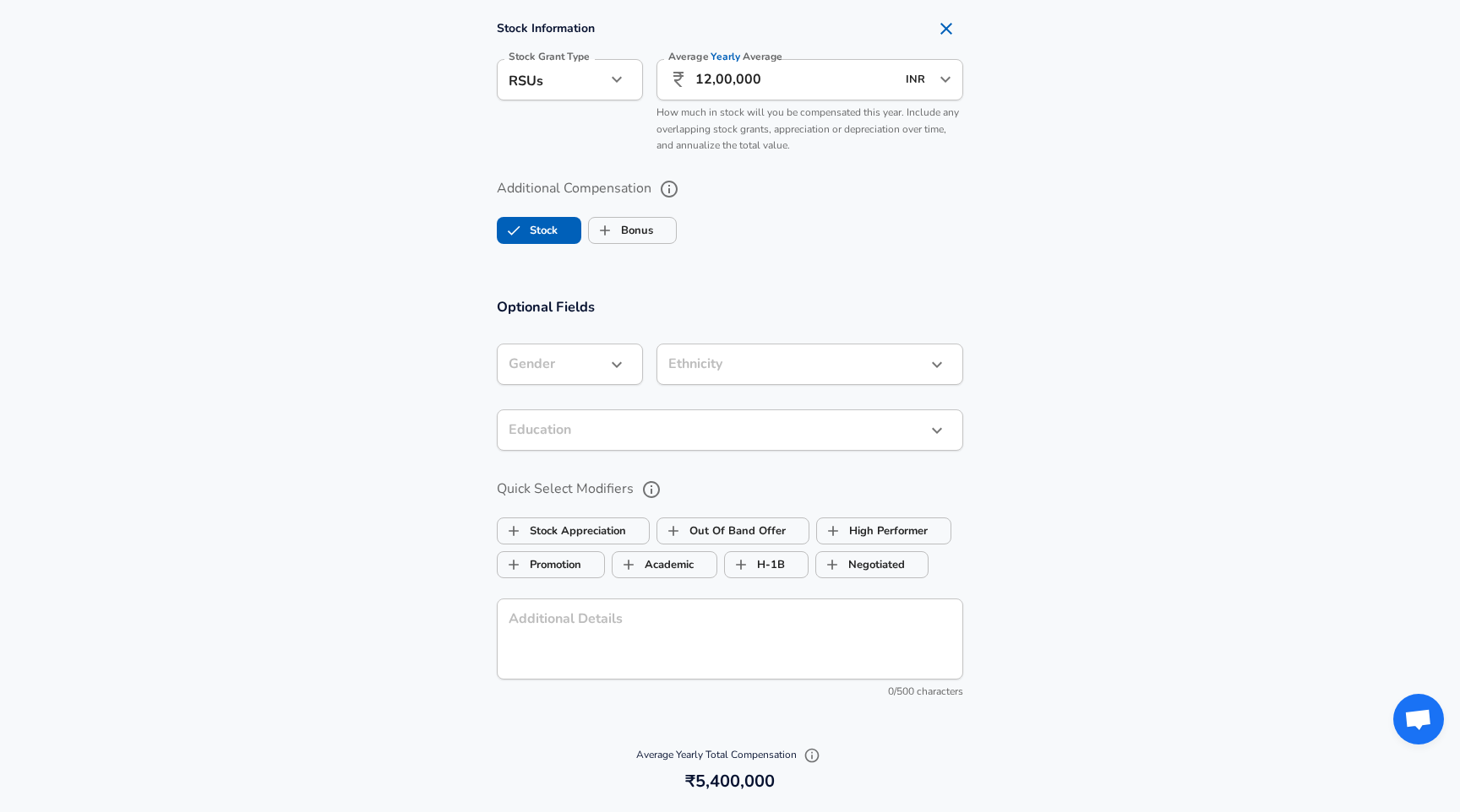
scroll to position [1376, 0]
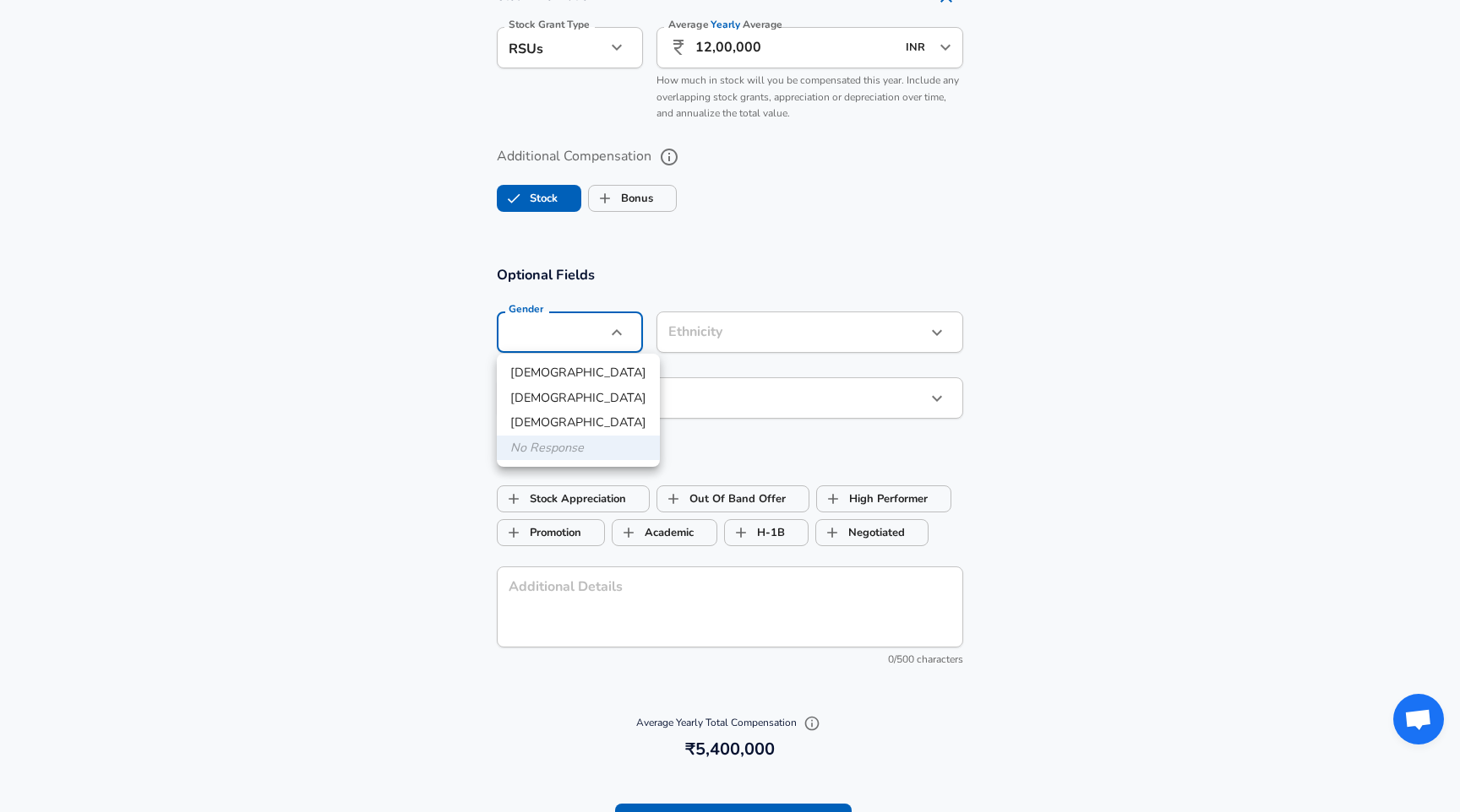
click at [590, 371] on li "[DEMOGRAPHIC_DATA]" at bounding box center [578, 374] width 163 height 25
type input "[DEMOGRAPHIC_DATA]"
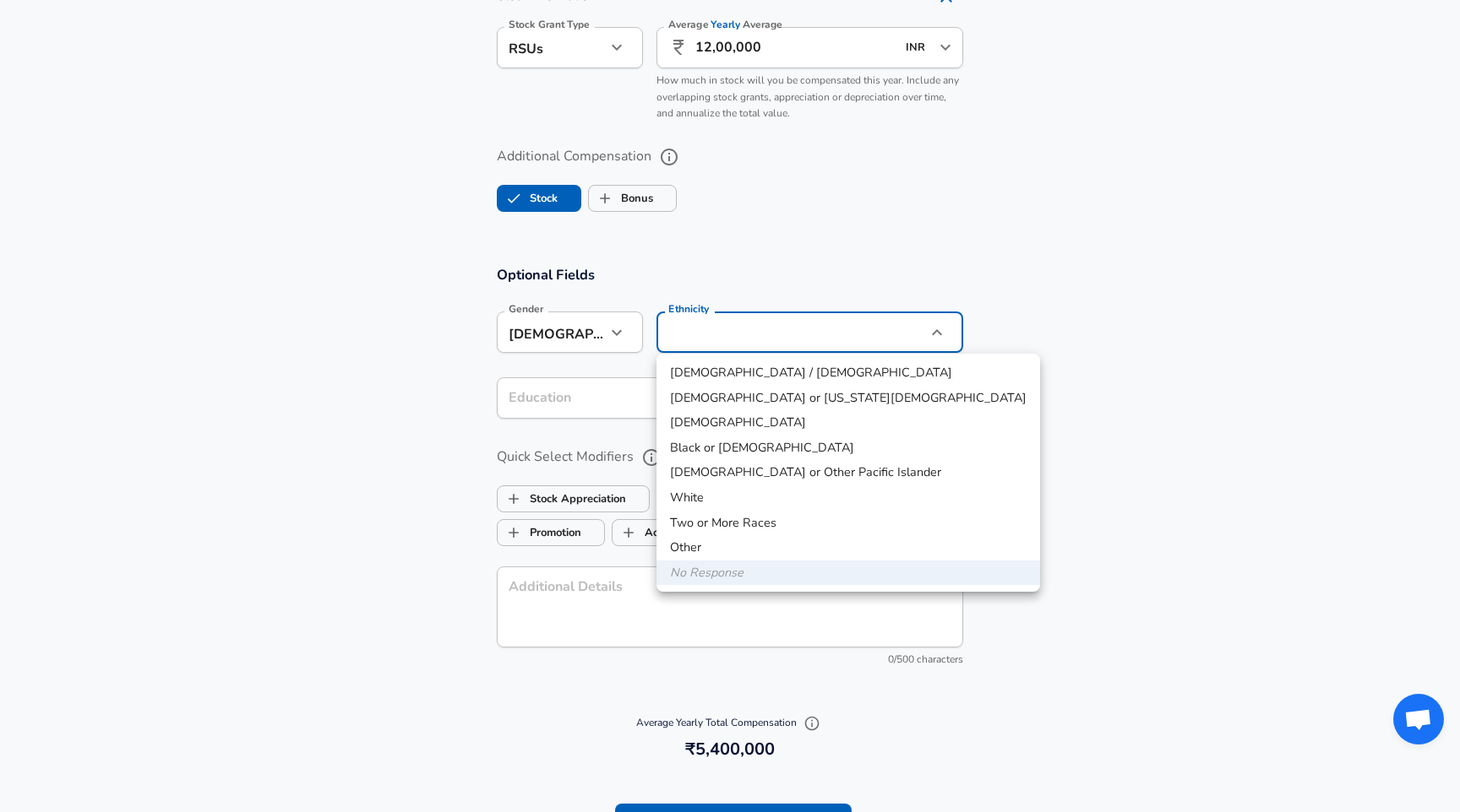
click at [766, 432] on li "[DEMOGRAPHIC_DATA]" at bounding box center [848, 423] width 384 height 25
type input "[DEMOGRAPHIC_DATA]"
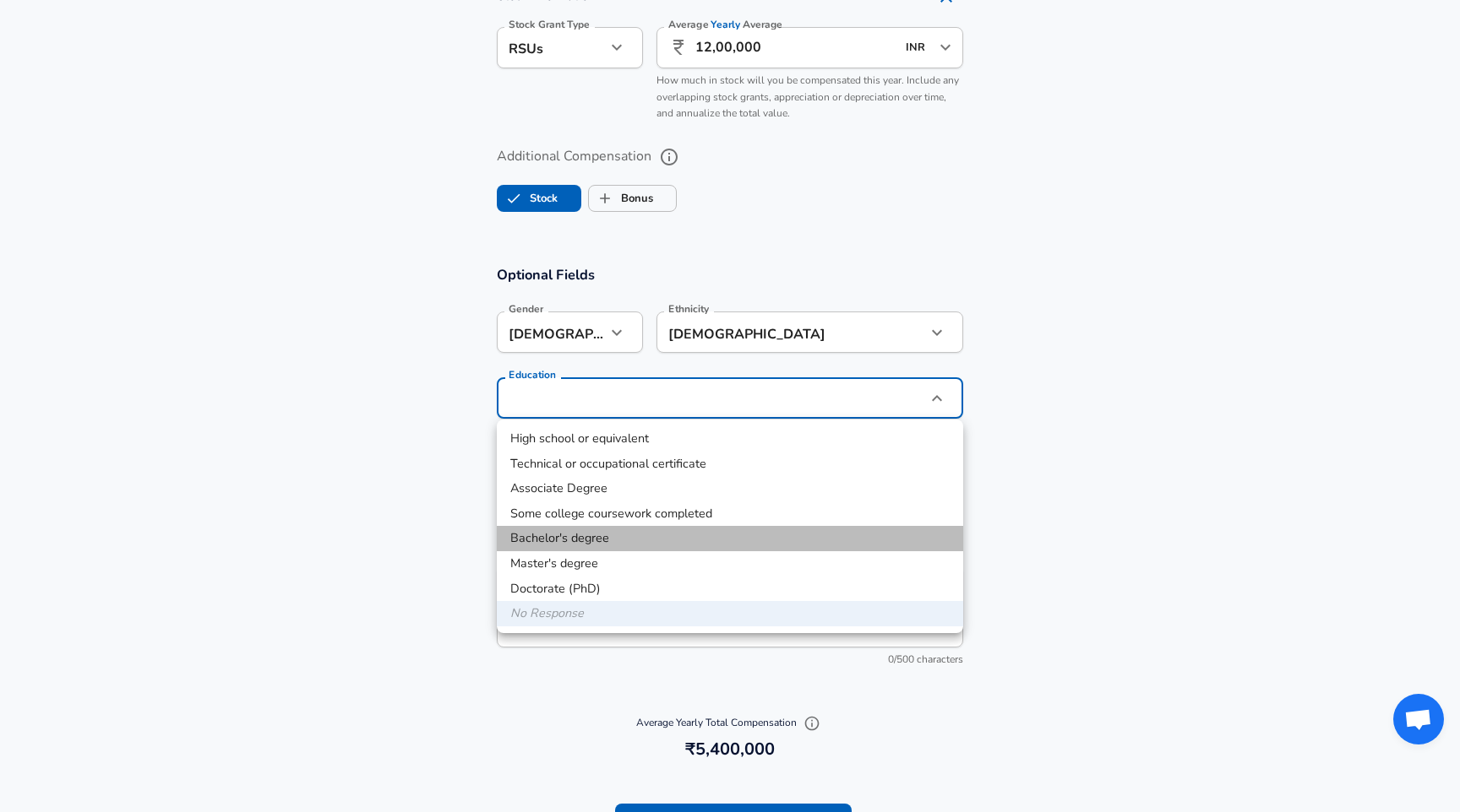
click at [703, 542] on li "Bachelor's degree" at bounding box center [730, 538] width 467 height 25
type input "Bachelors degree"
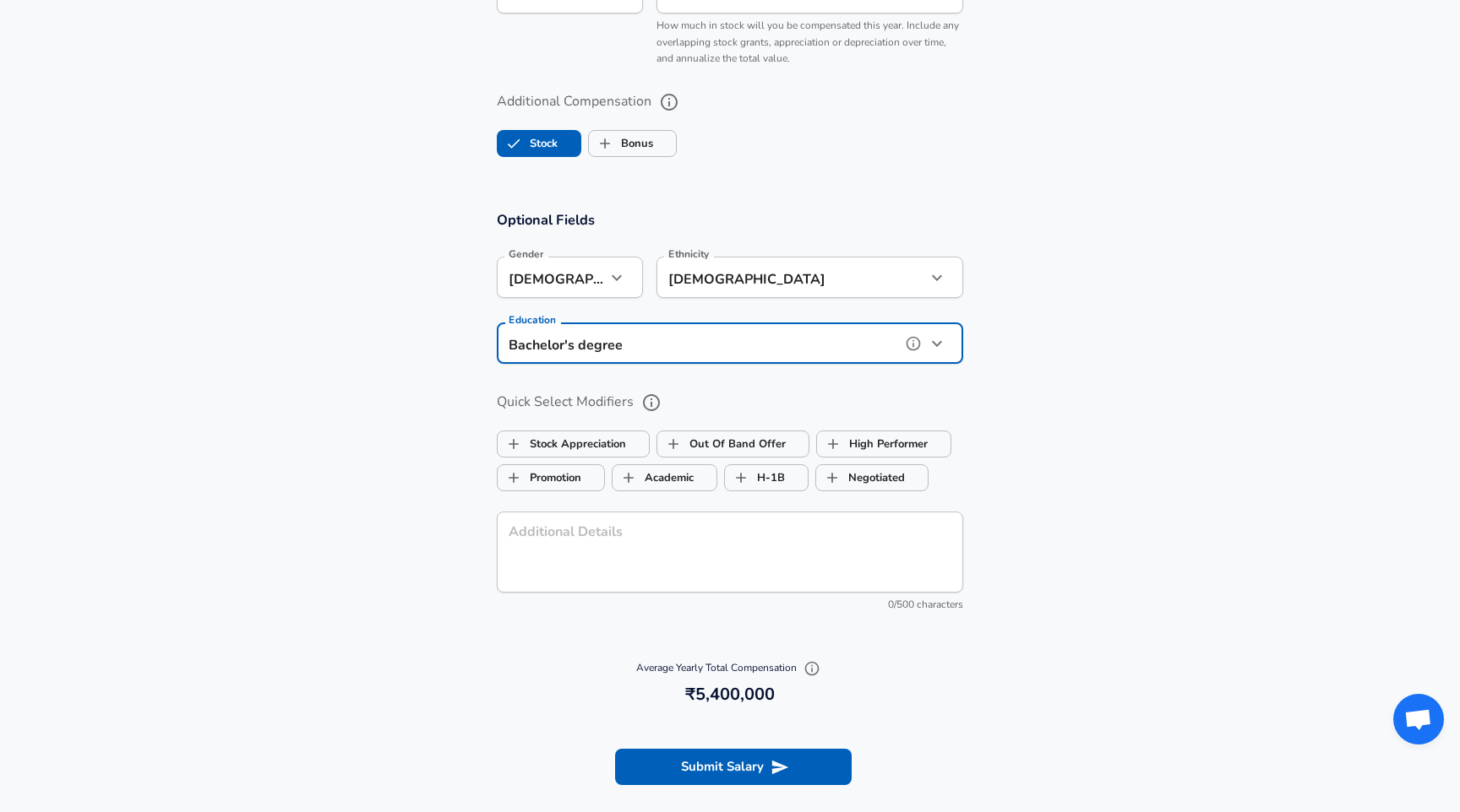
scroll to position [1432, 0]
click at [587, 447] on label "Stock Appreciation" at bounding box center [562, 444] width 129 height 32
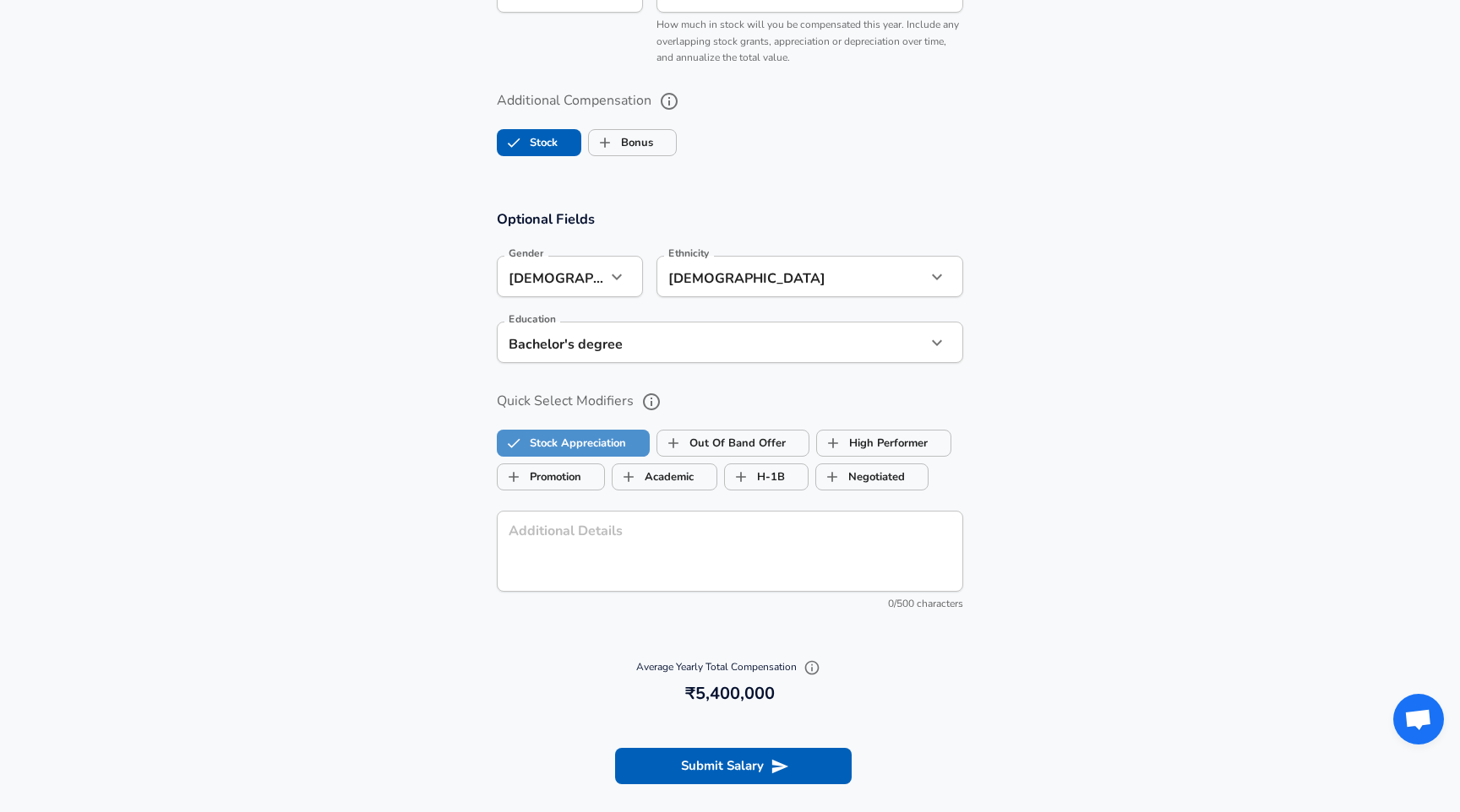
click at [593, 447] on label "Stock Appreciation" at bounding box center [562, 444] width 129 height 32
checkbox input "false"
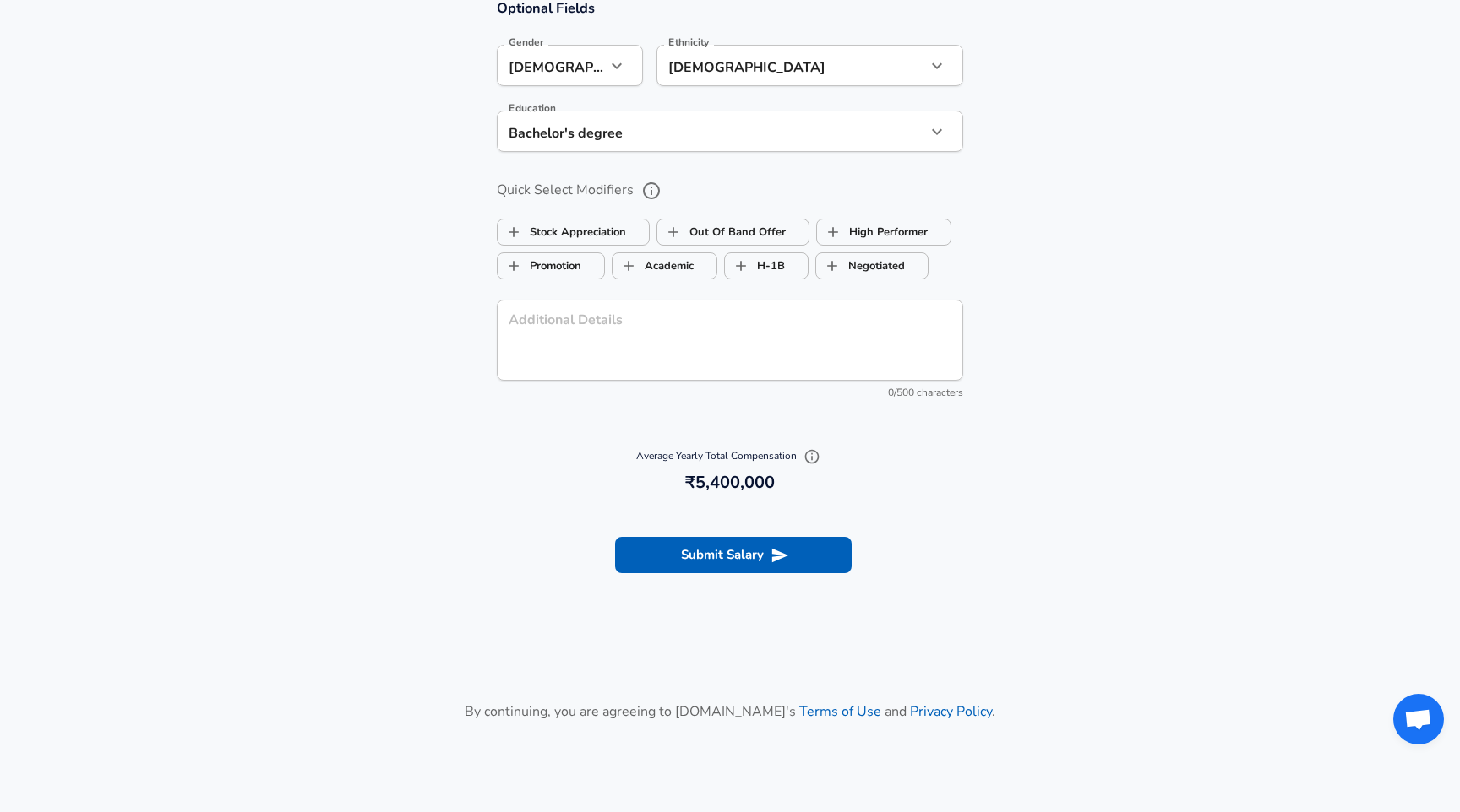
scroll to position [1779, 0]
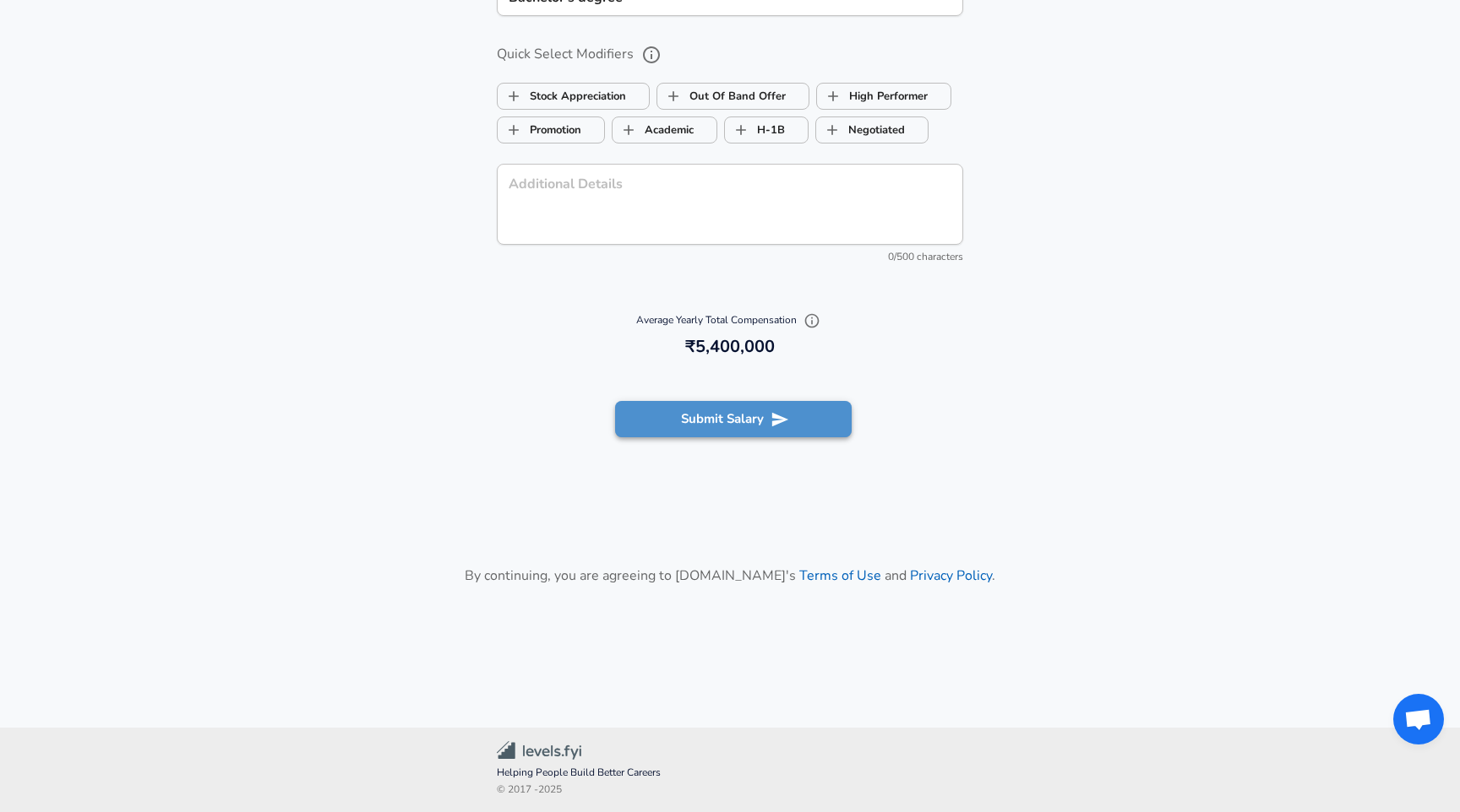
click at [746, 426] on button "Submit Salary" at bounding box center [733, 419] width 237 height 35
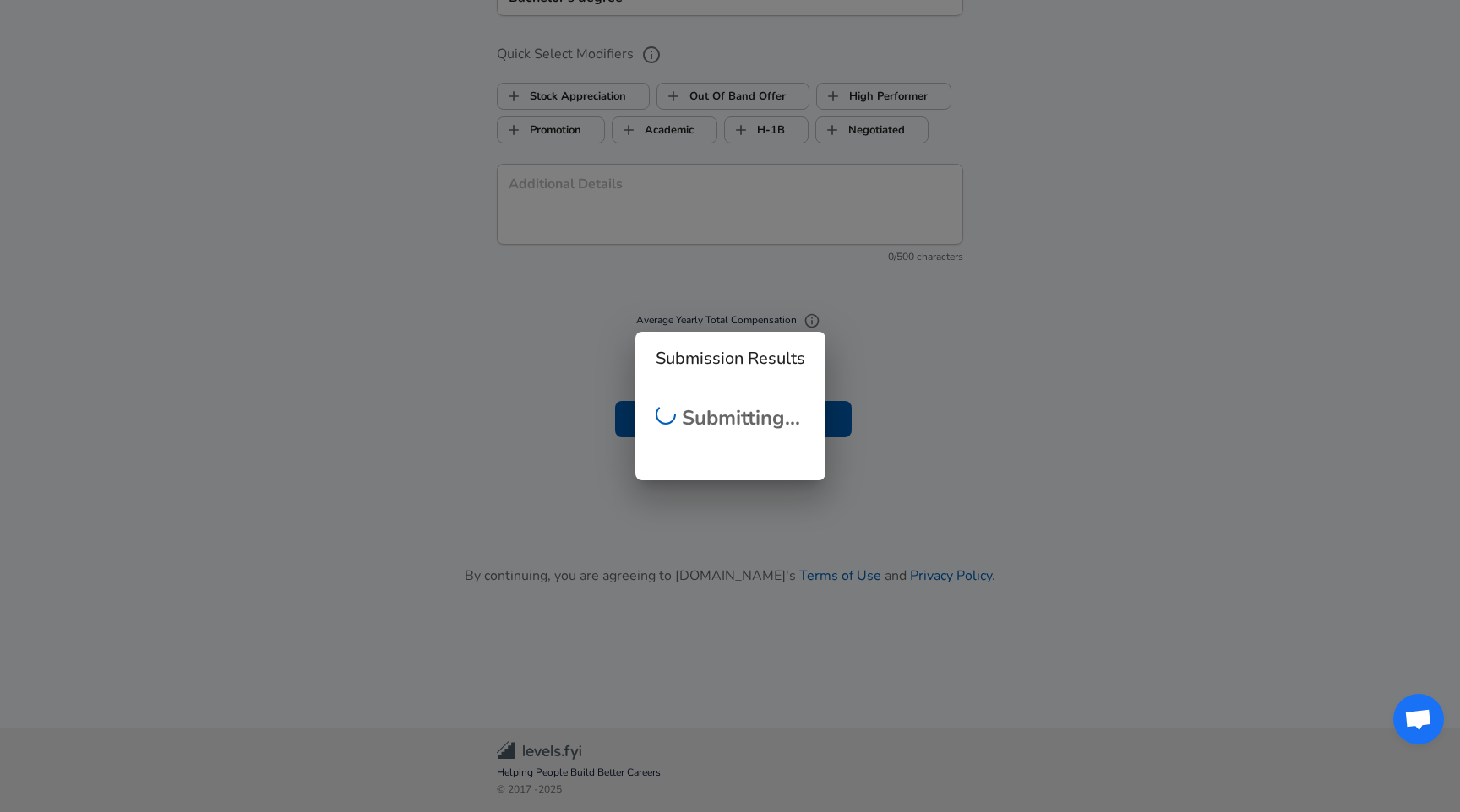
scroll to position [475, 0]
